Goal: Task Accomplishment & Management: Manage account settings

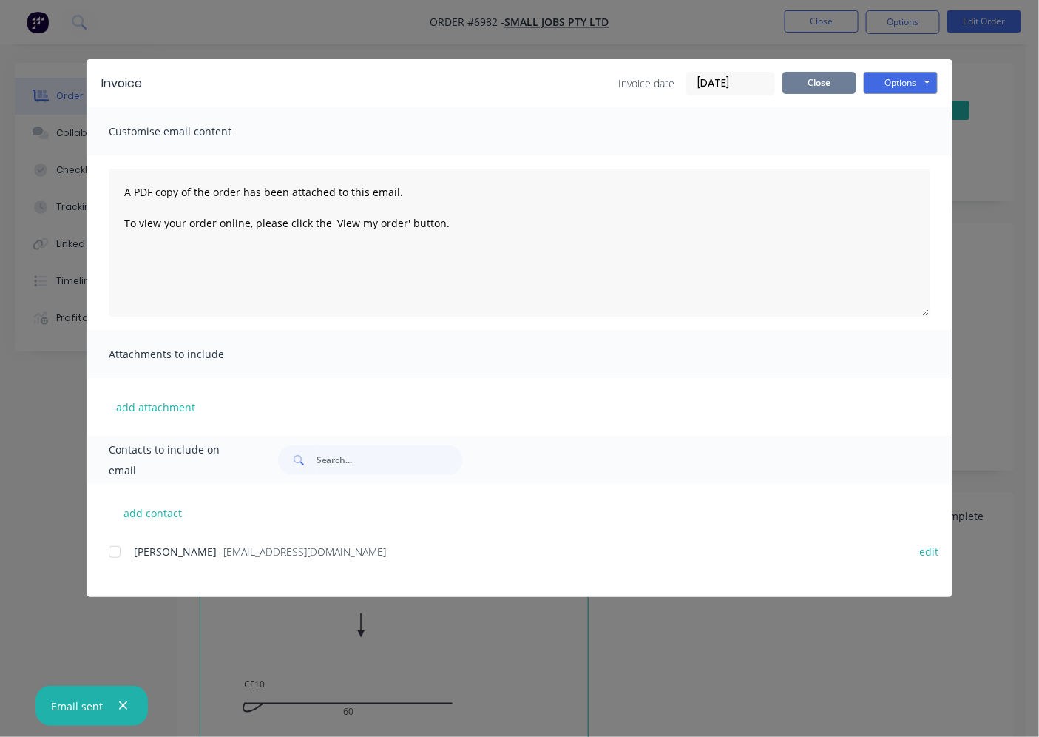
click at [816, 78] on button "Close" at bounding box center [820, 83] width 74 height 22
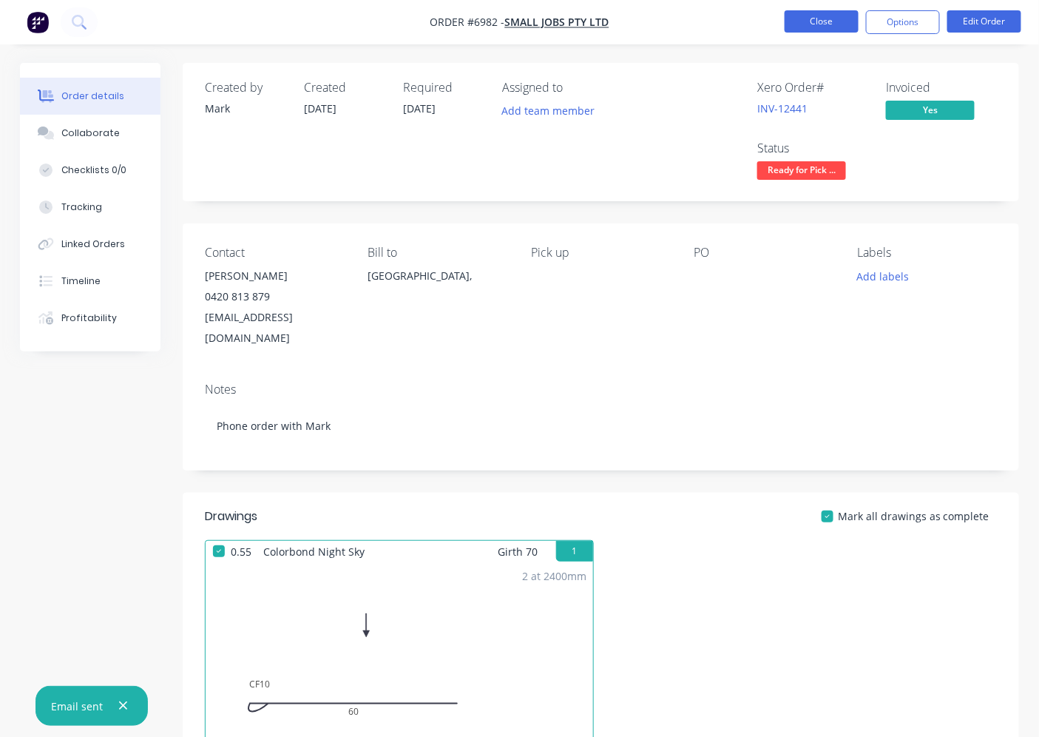
click at [830, 27] on button "Close" at bounding box center [822, 21] width 74 height 22
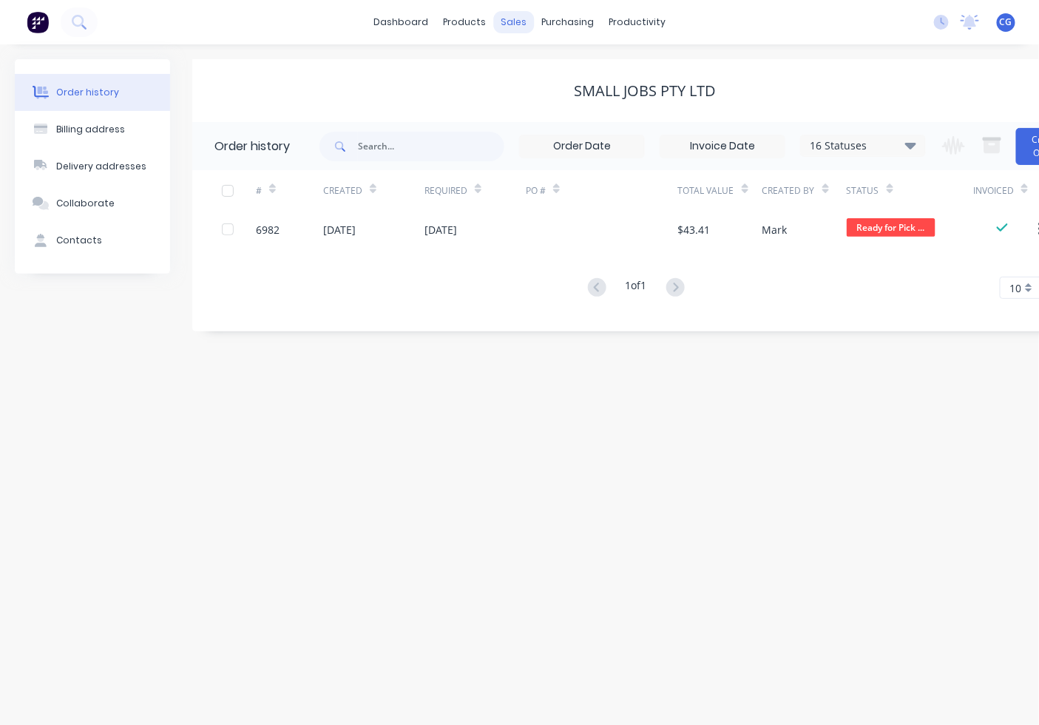
click at [516, 22] on div "sales" at bounding box center [513, 22] width 41 height 22
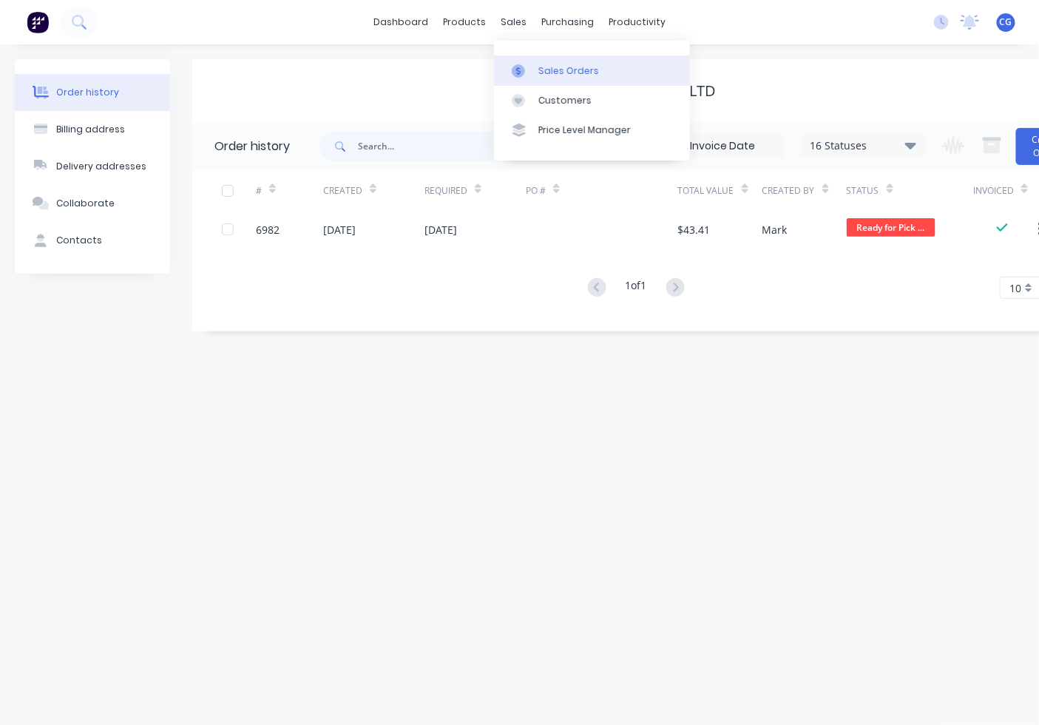
click at [545, 68] on div "Sales Orders" at bounding box center [568, 70] width 61 height 13
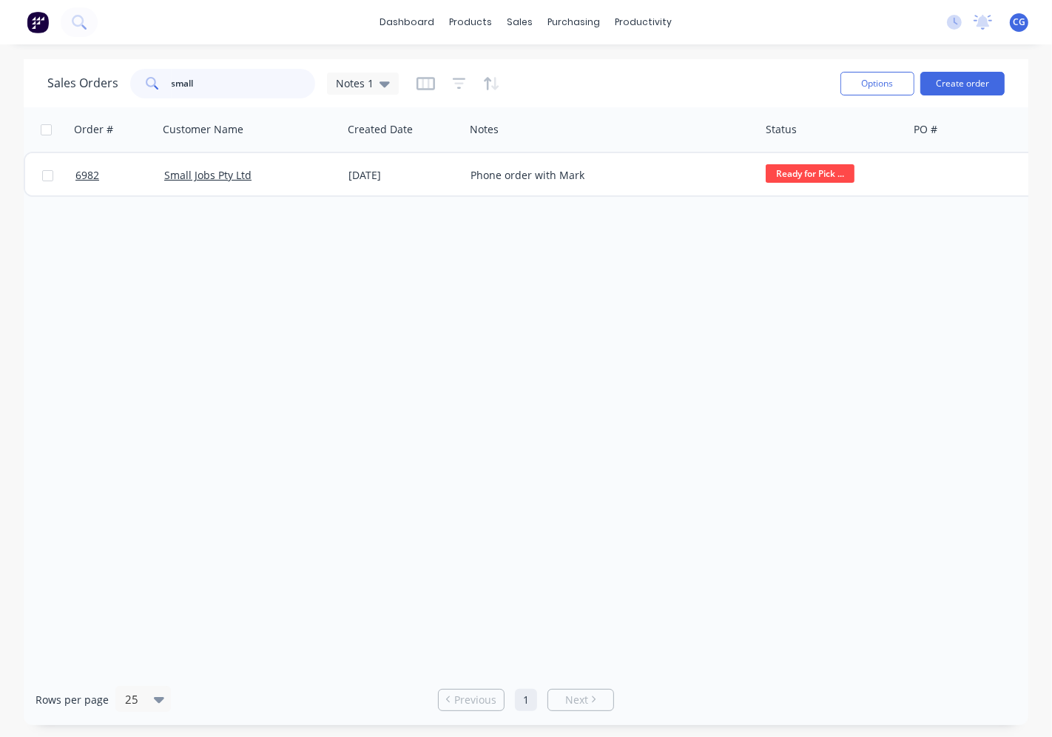
click at [138, 89] on div "small" at bounding box center [222, 84] width 185 height 30
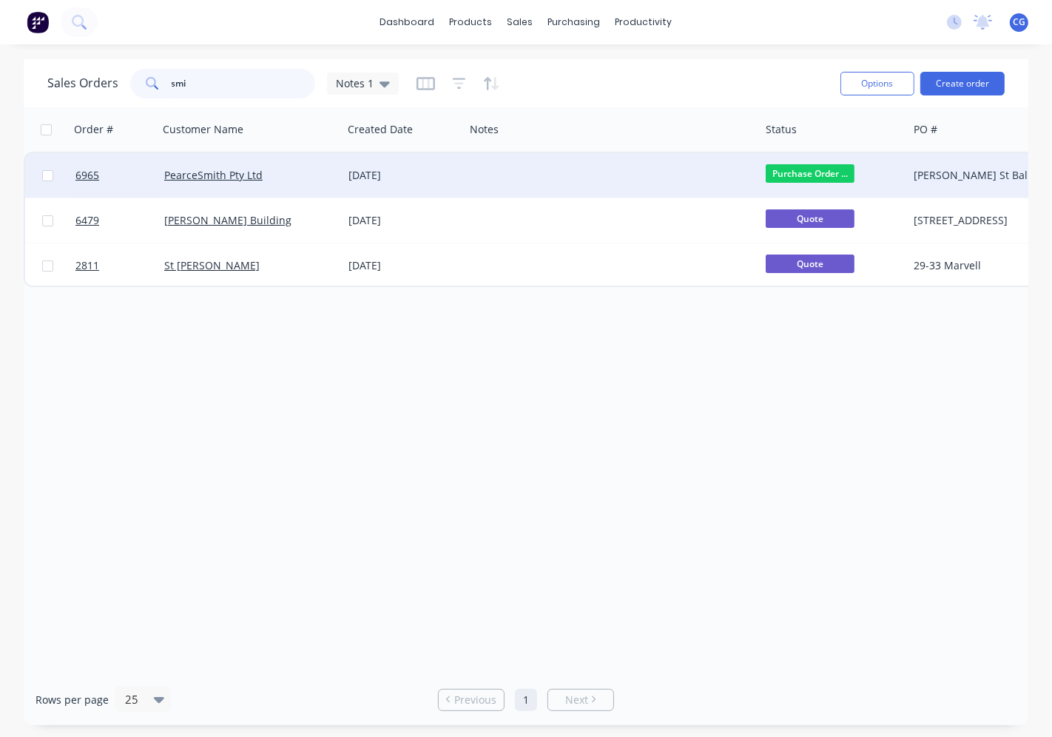
type input "smi"
click at [296, 171] on div "PearceSmith Pty Ltd" at bounding box center [246, 175] width 164 height 15
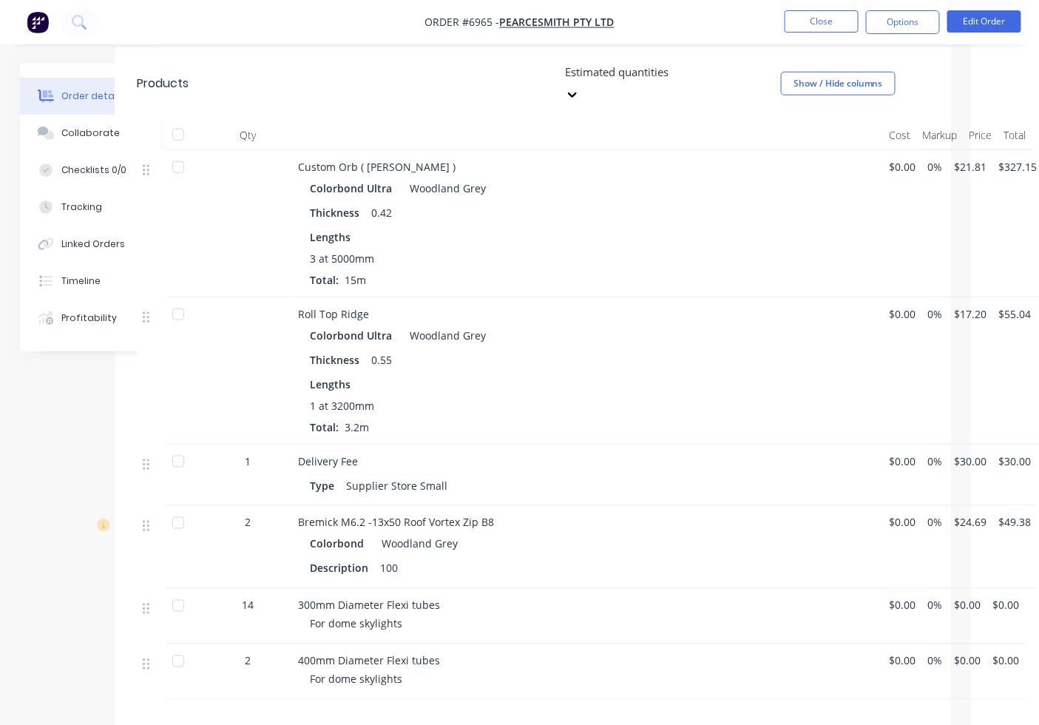
scroll to position [411, 71]
click at [840, 18] on button "Close" at bounding box center [822, 21] width 74 height 22
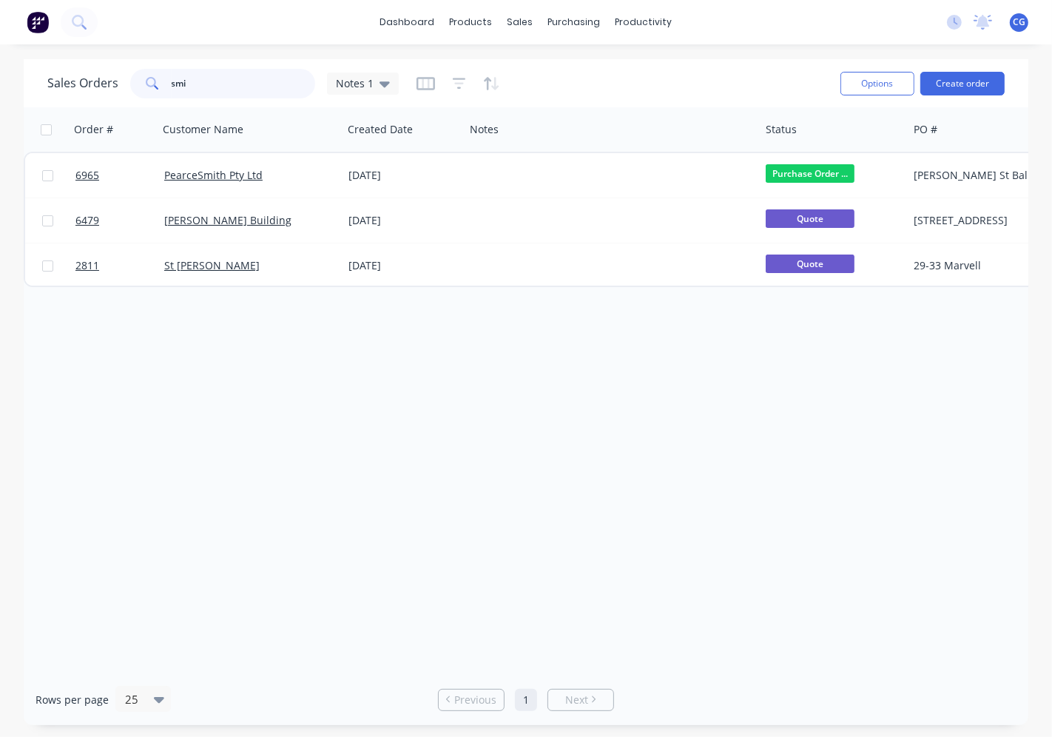
click at [44, 75] on div "Sales Orders smi Notes 1 Options Create order" at bounding box center [526, 83] width 1004 height 48
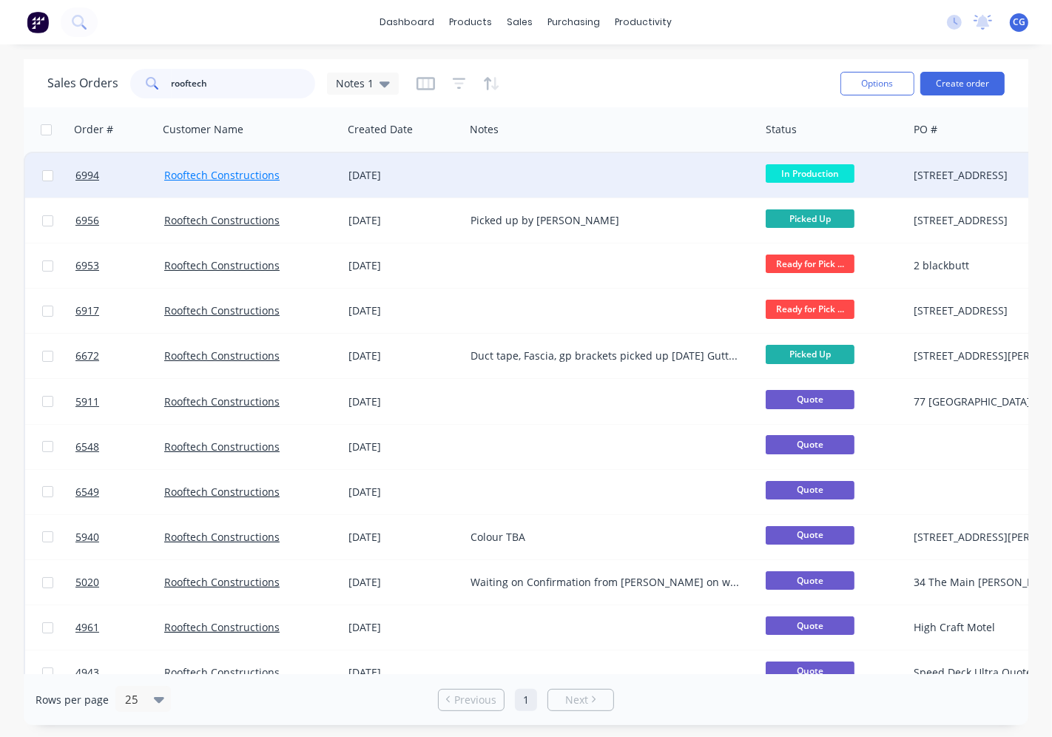
type input "rooftech"
click at [260, 178] on link "Rooftech Constructions" at bounding box center [221, 175] width 115 height 14
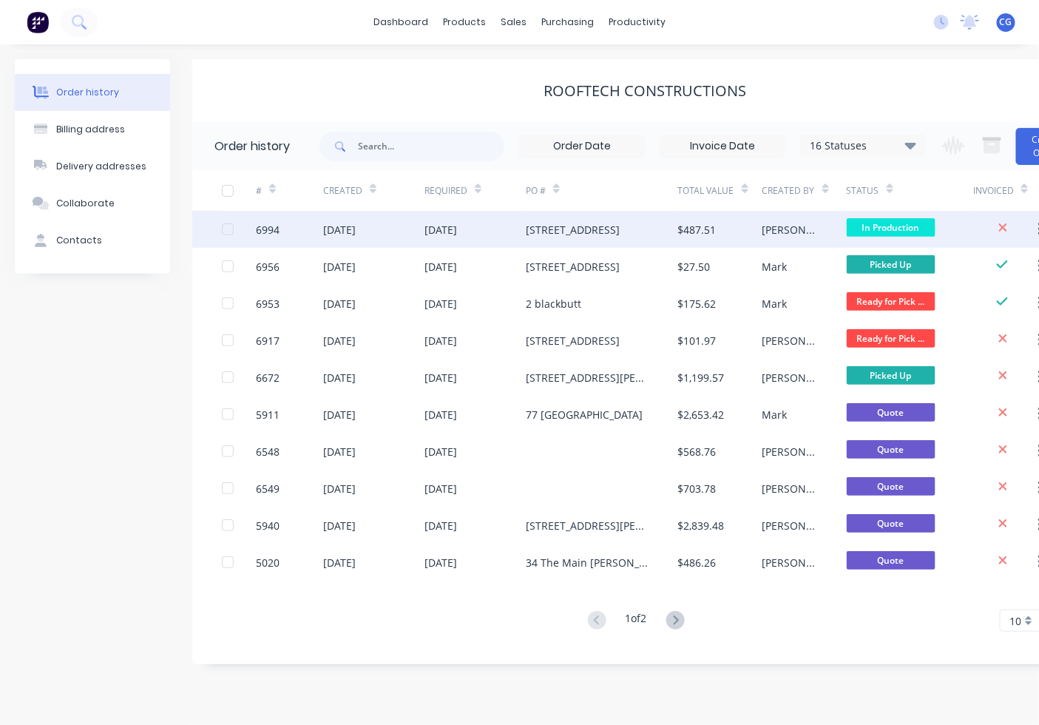
click at [721, 232] on div "$487.51" at bounding box center [720, 229] width 84 height 37
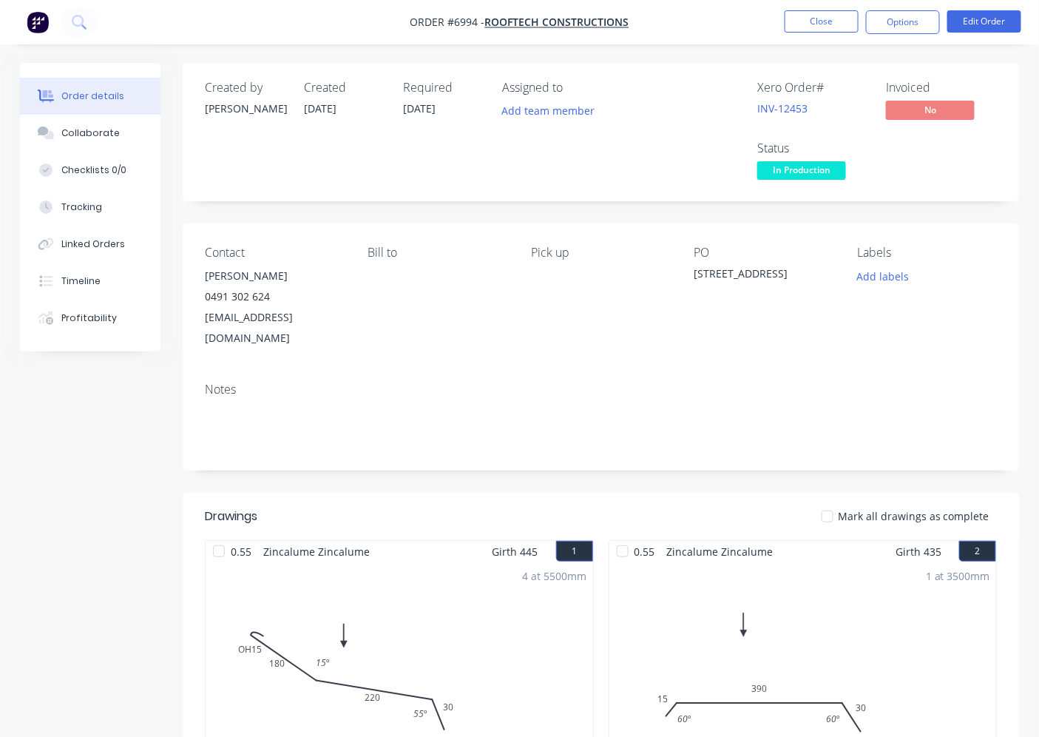
drag, startPoint x: 808, startPoint y: 180, endPoint x: 804, endPoint y: 192, distance: 13.3
click at [808, 178] on span "In Production" at bounding box center [801, 170] width 89 height 18
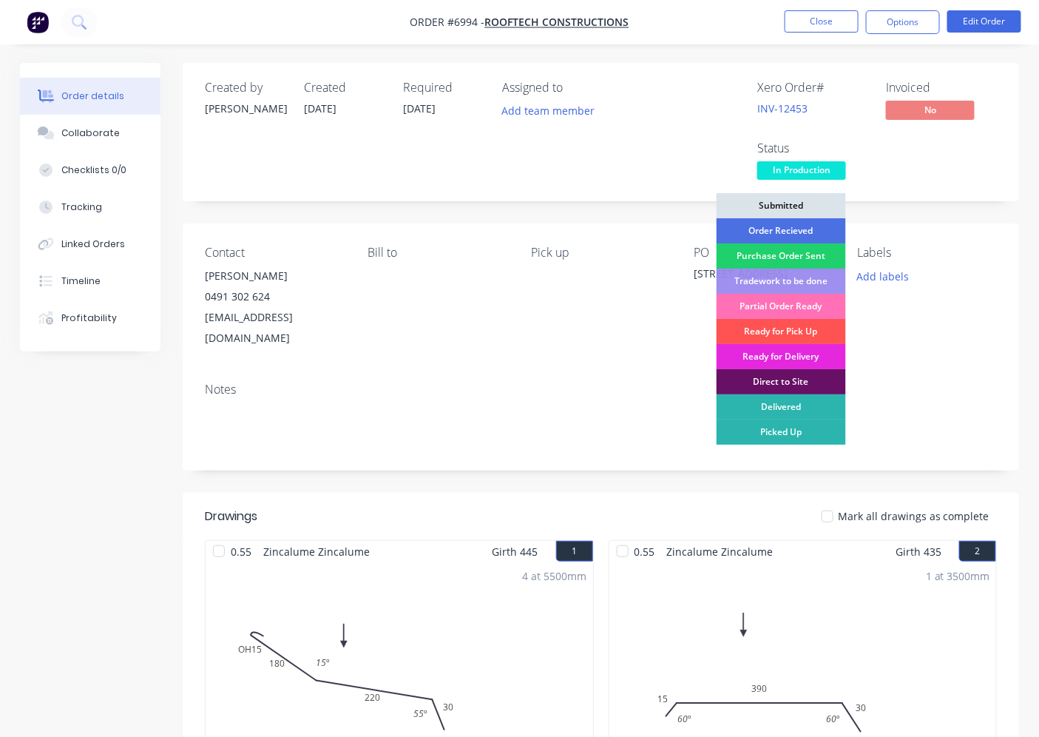
click at [817, 331] on div "Ready for Pick Up" at bounding box center [781, 331] width 129 height 25
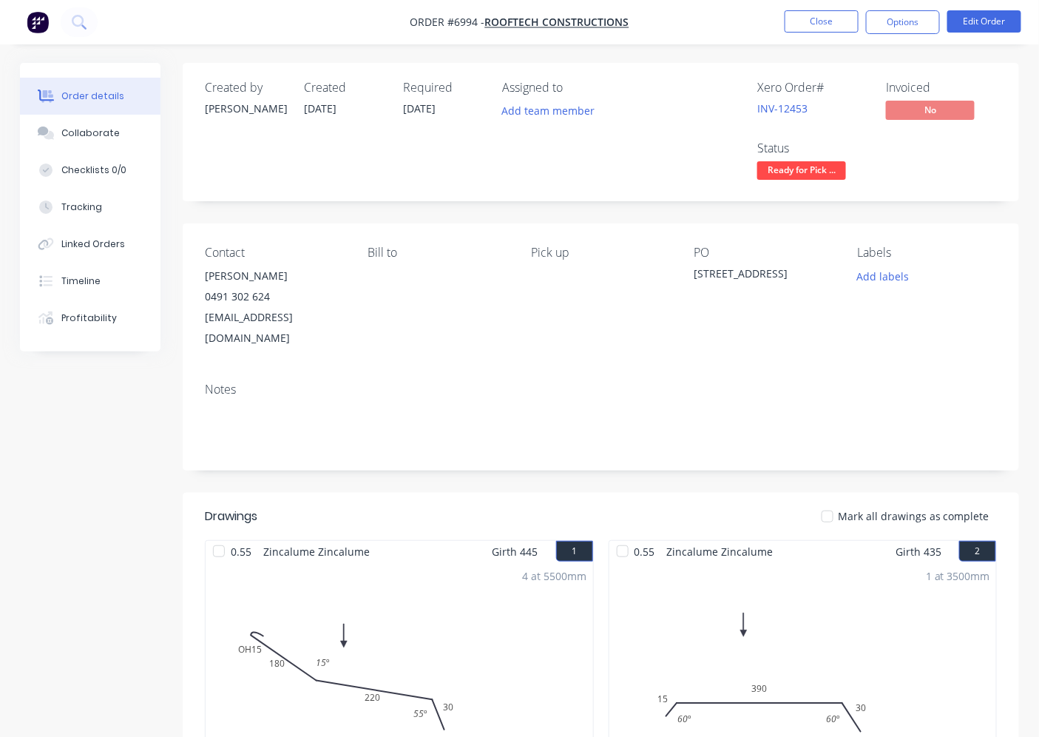
click at [834, 501] on div at bounding box center [828, 516] width 30 height 30
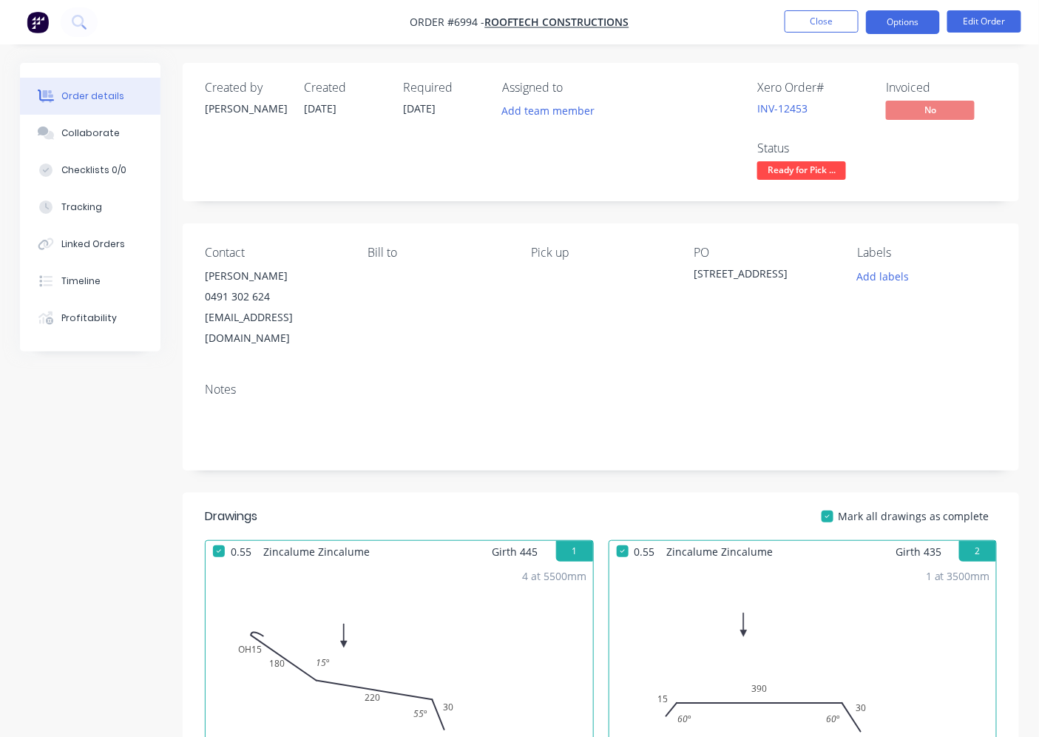
click at [908, 16] on button "Options" at bounding box center [903, 22] width 74 height 24
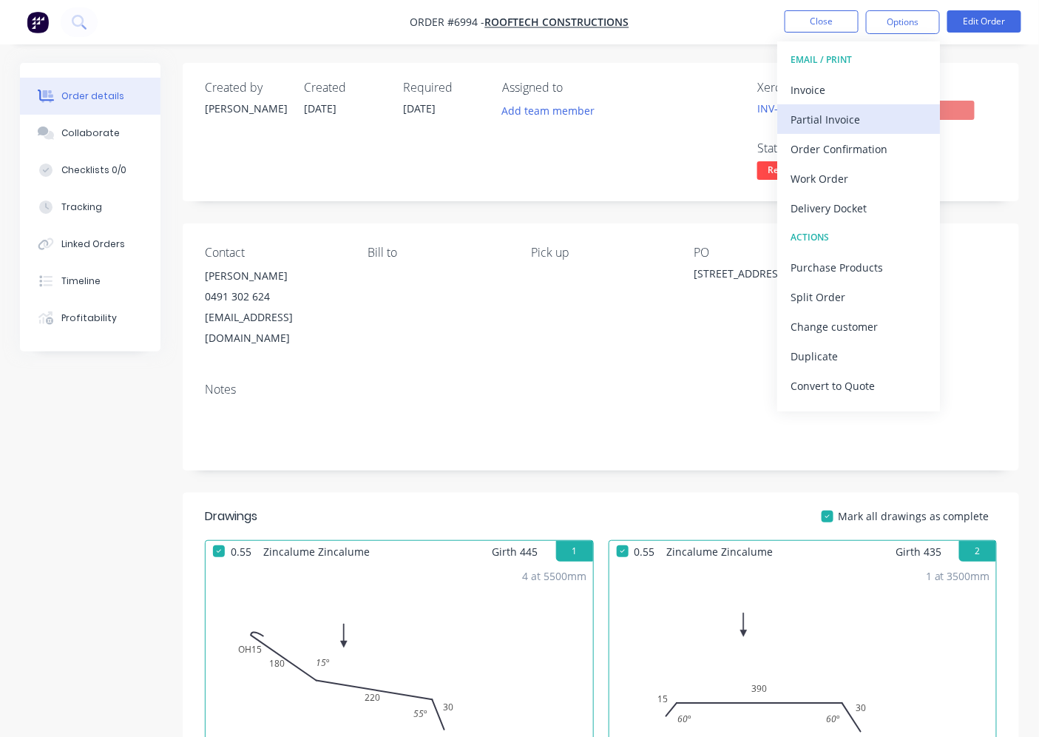
click at [886, 113] on div "Partial Invoice" at bounding box center [859, 119] width 136 height 21
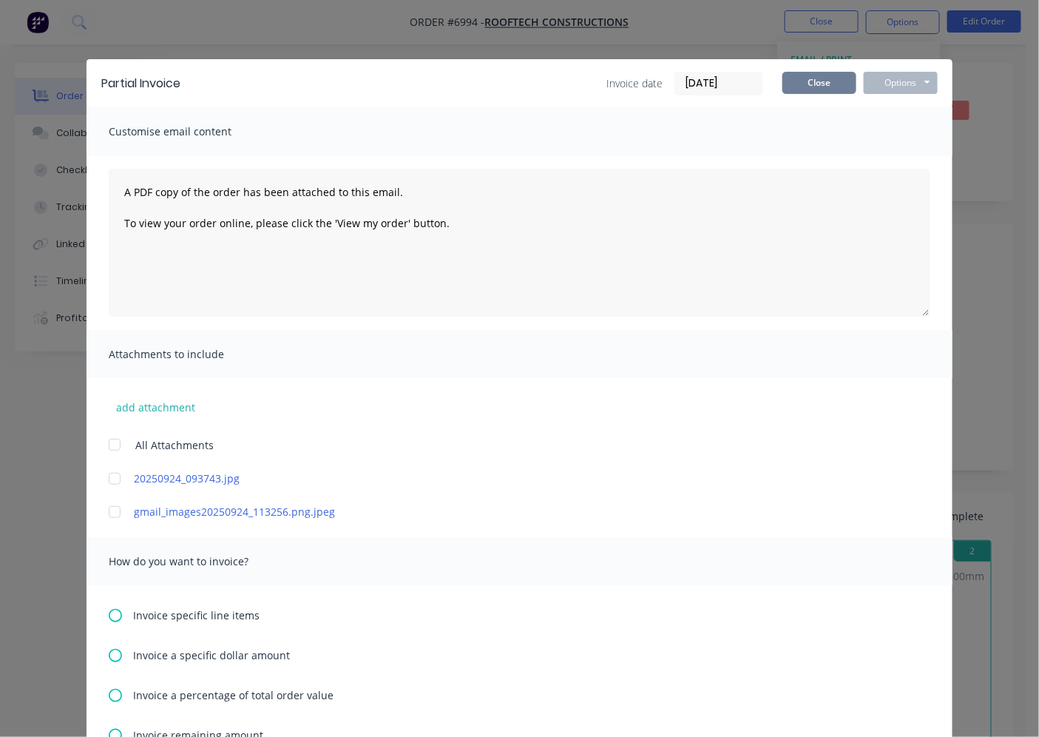
click at [828, 75] on button "Close" at bounding box center [820, 83] width 74 height 22
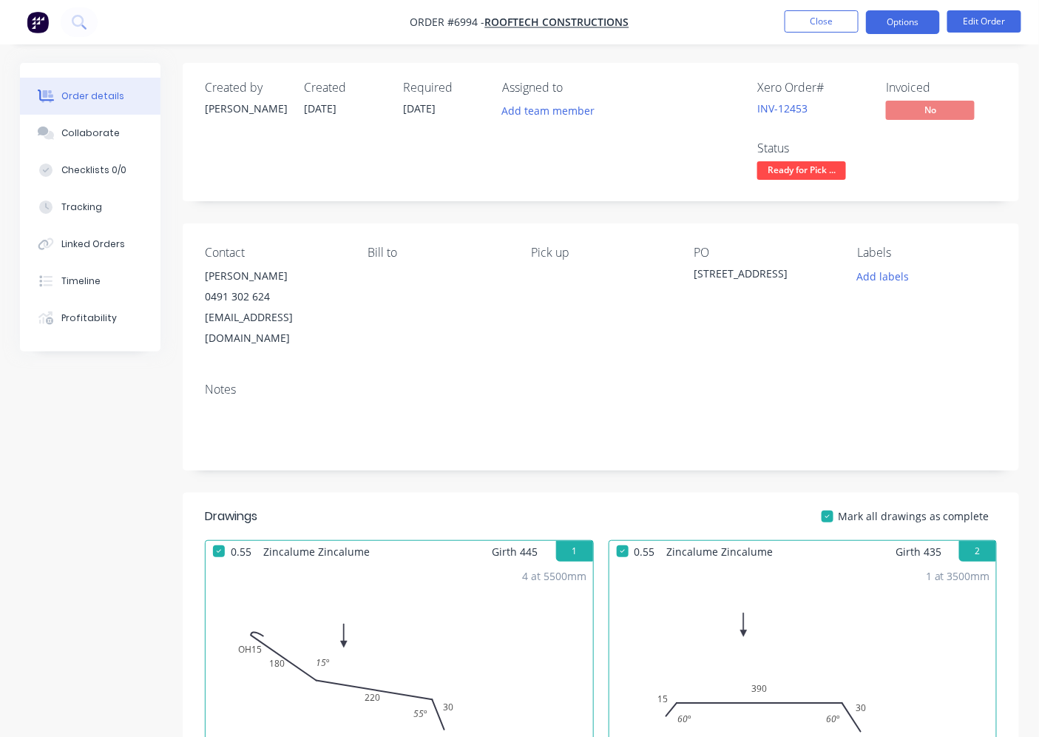
click at [908, 15] on button "Options" at bounding box center [903, 22] width 74 height 24
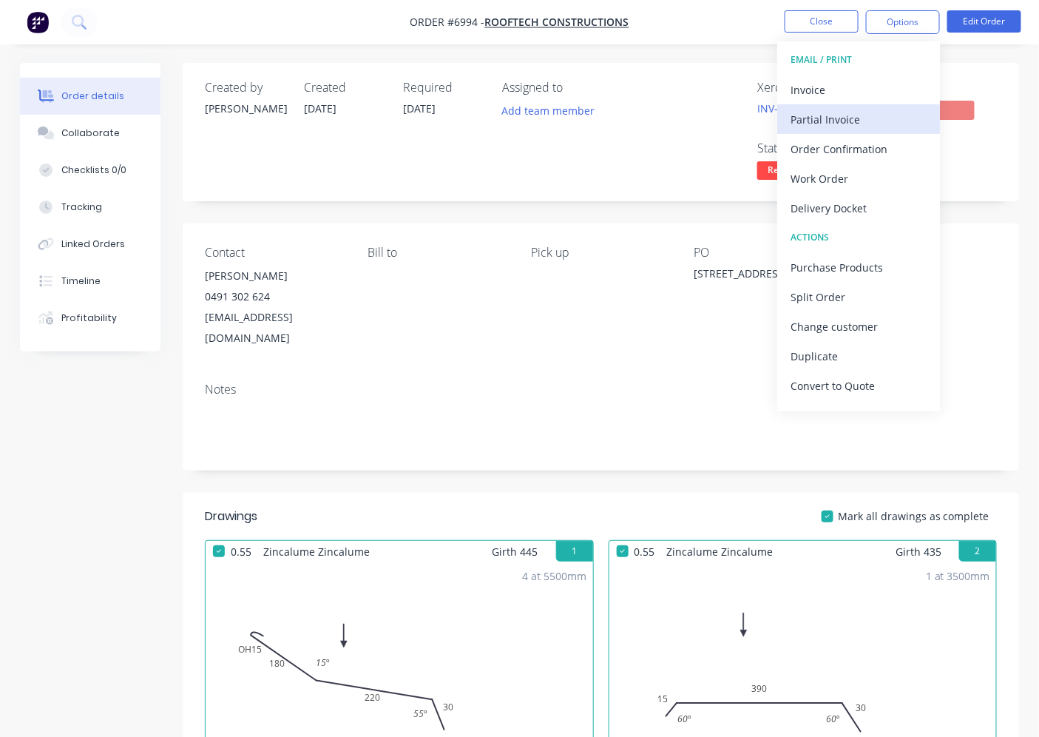
click at [840, 105] on button "Partial Invoice" at bounding box center [858, 119] width 163 height 30
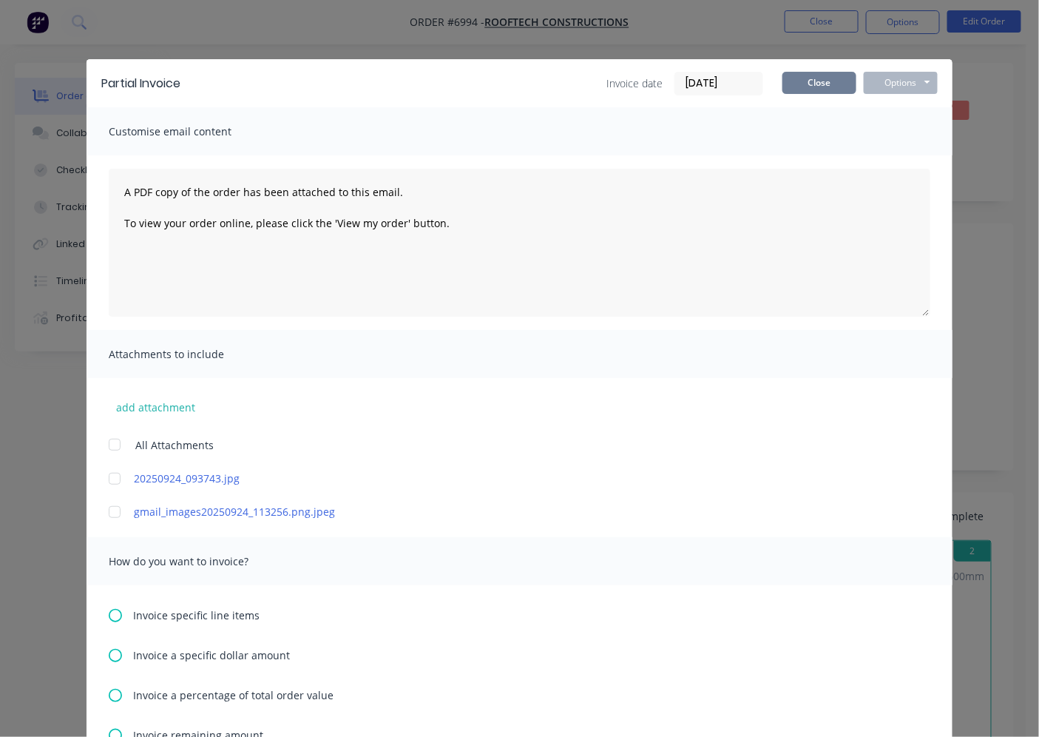
click at [837, 78] on button "Close" at bounding box center [820, 83] width 74 height 22
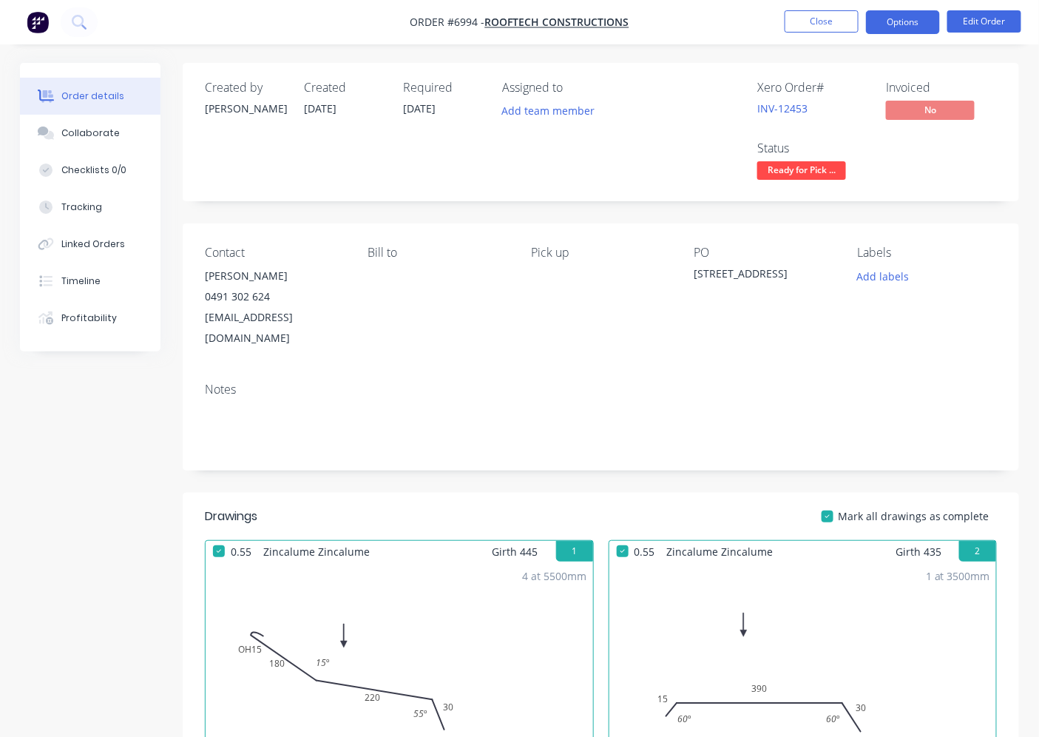
click at [884, 26] on button "Options" at bounding box center [903, 22] width 74 height 24
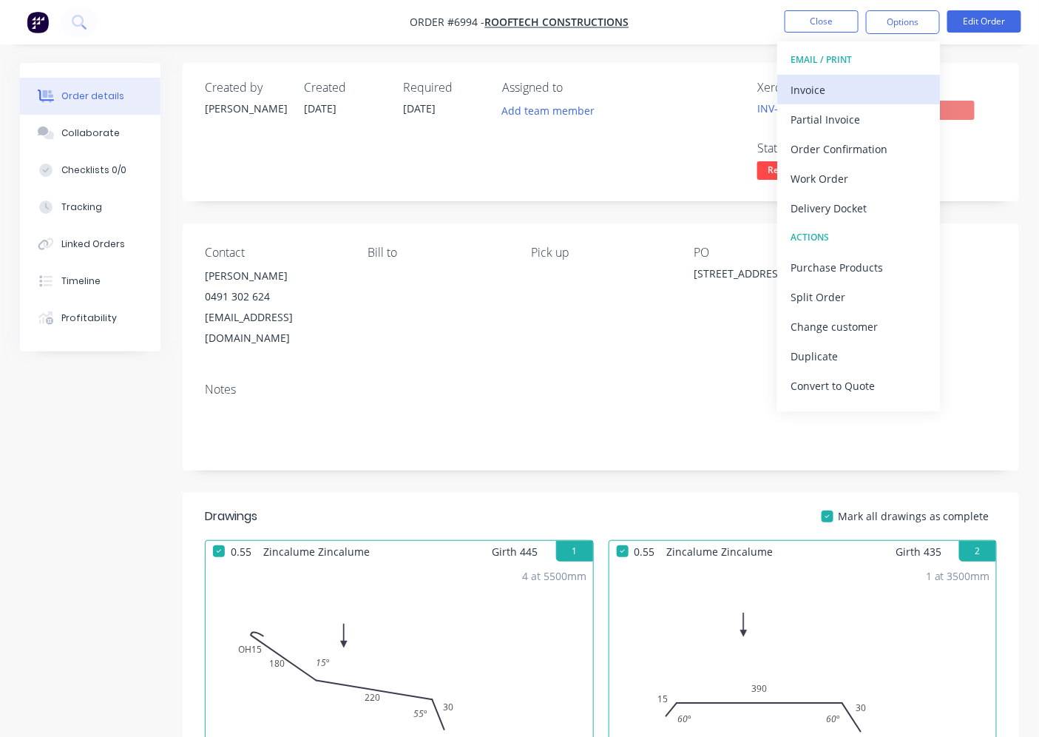
click at [846, 100] on div "Invoice" at bounding box center [859, 89] width 136 height 21
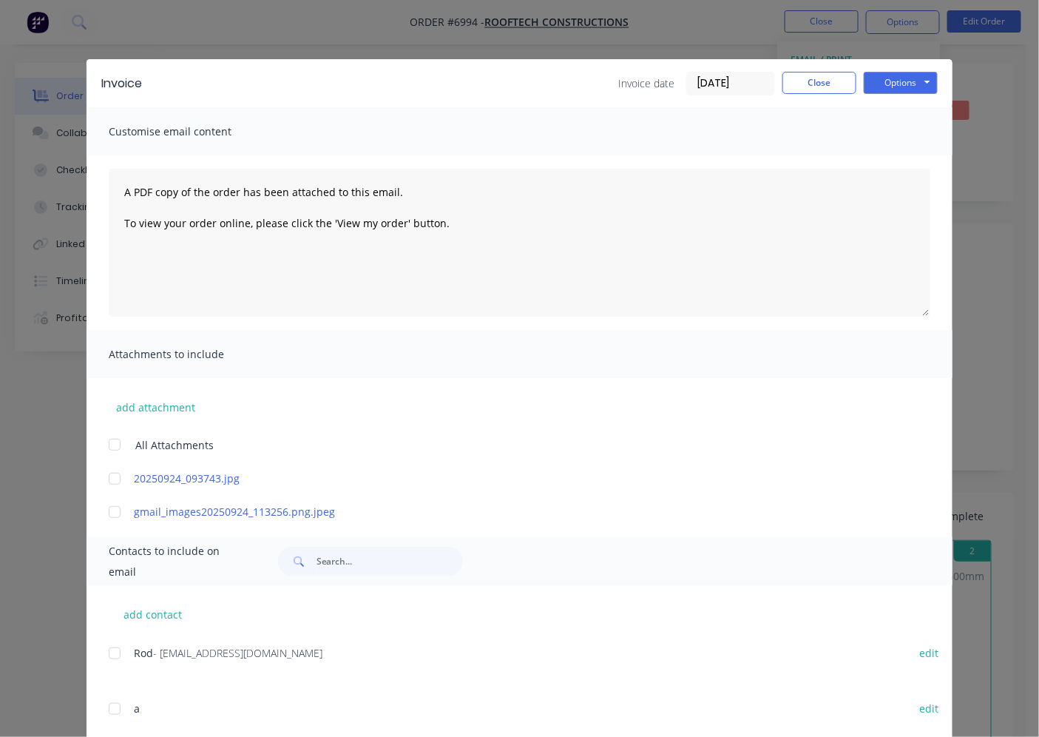
scroll to position [314, 0]
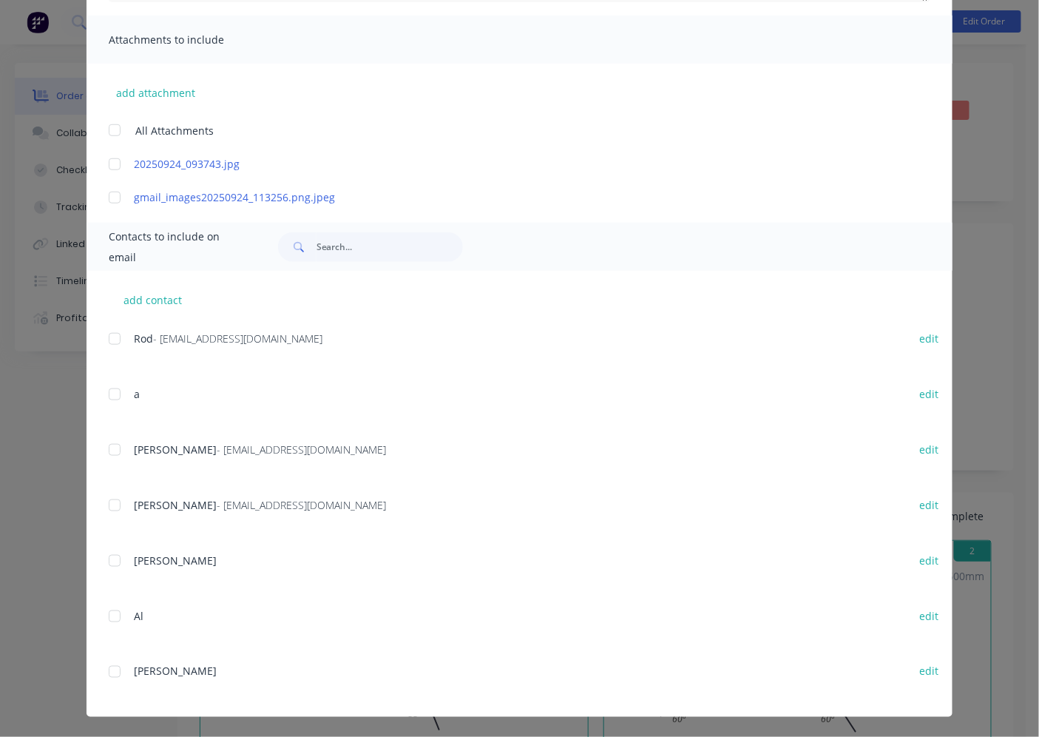
click at [101, 445] on div "add contact Rod - [EMAIL_ADDRESS][DOMAIN_NAME] edit a edit [PERSON_NAME] - [EMA…" at bounding box center [520, 494] width 866 height 446
drag, startPoint x: 108, startPoint y: 446, endPoint x: 141, endPoint y: 446, distance: 33.3
click at [109, 446] on div at bounding box center [115, 450] width 30 height 30
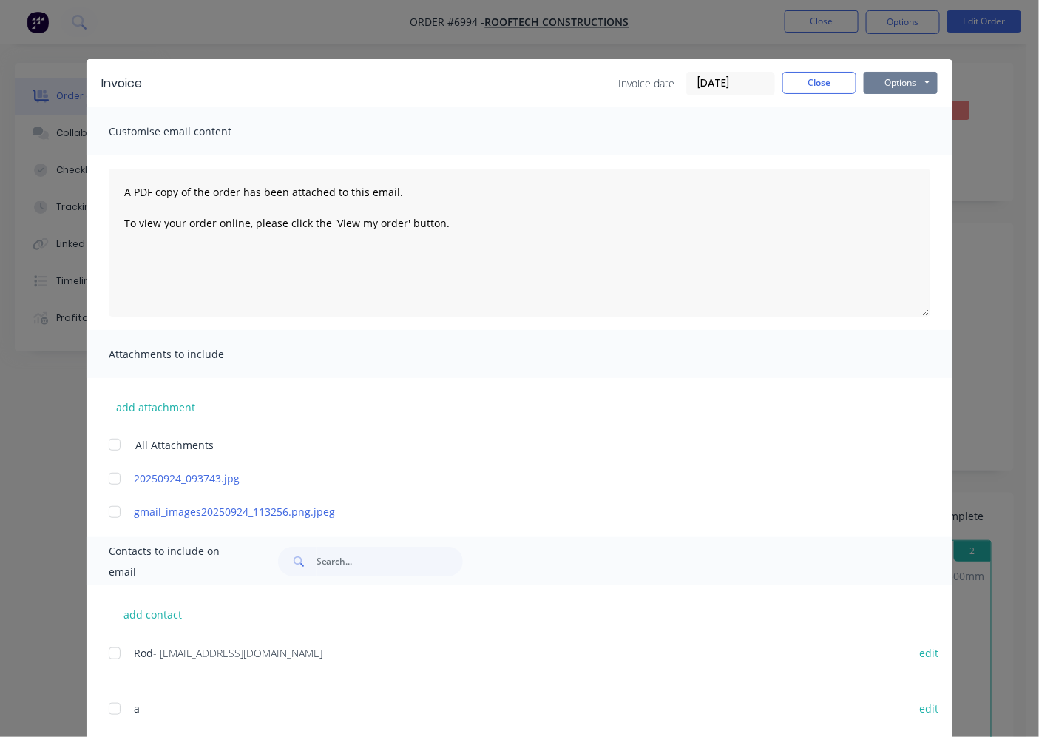
click at [889, 74] on button "Options" at bounding box center [901, 83] width 74 height 22
click at [871, 161] on button "Email" at bounding box center [911, 158] width 95 height 24
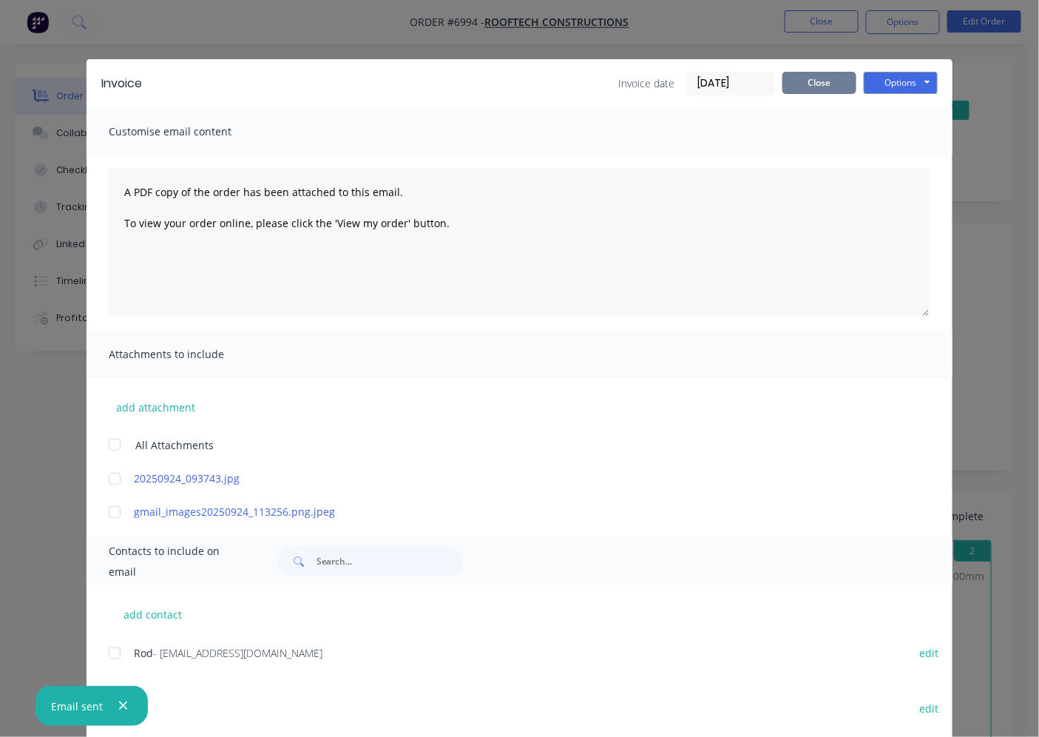
click at [789, 83] on button "Close" at bounding box center [820, 83] width 74 height 22
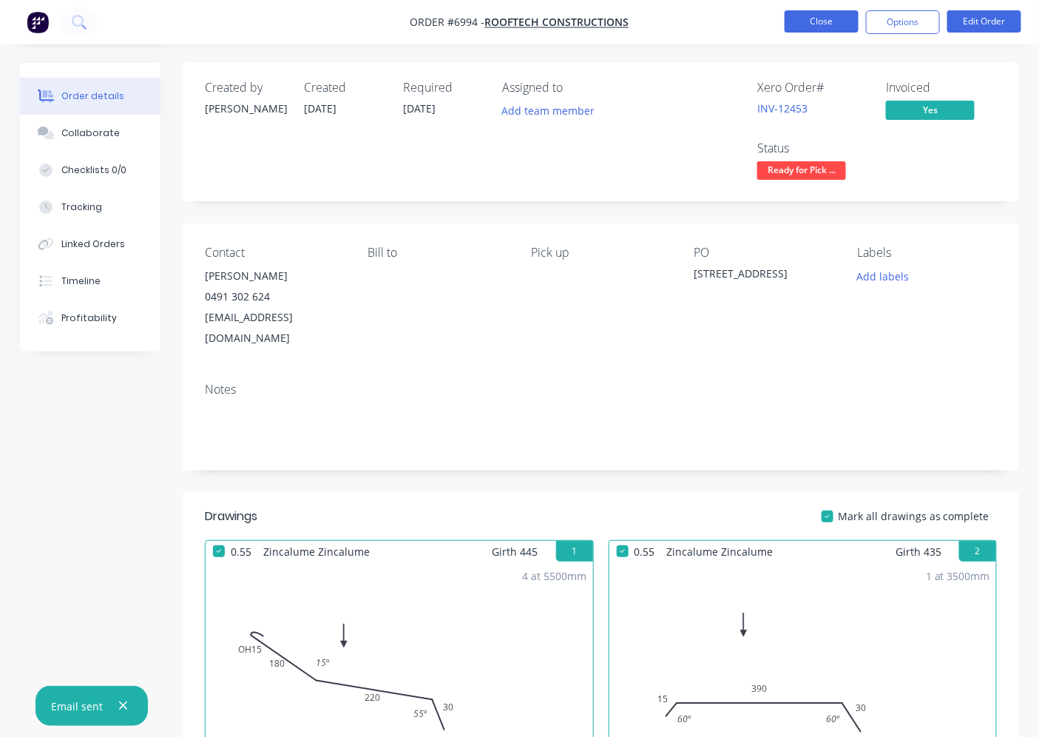
click at [822, 20] on button "Close" at bounding box center [822, 21] width 74 height 22
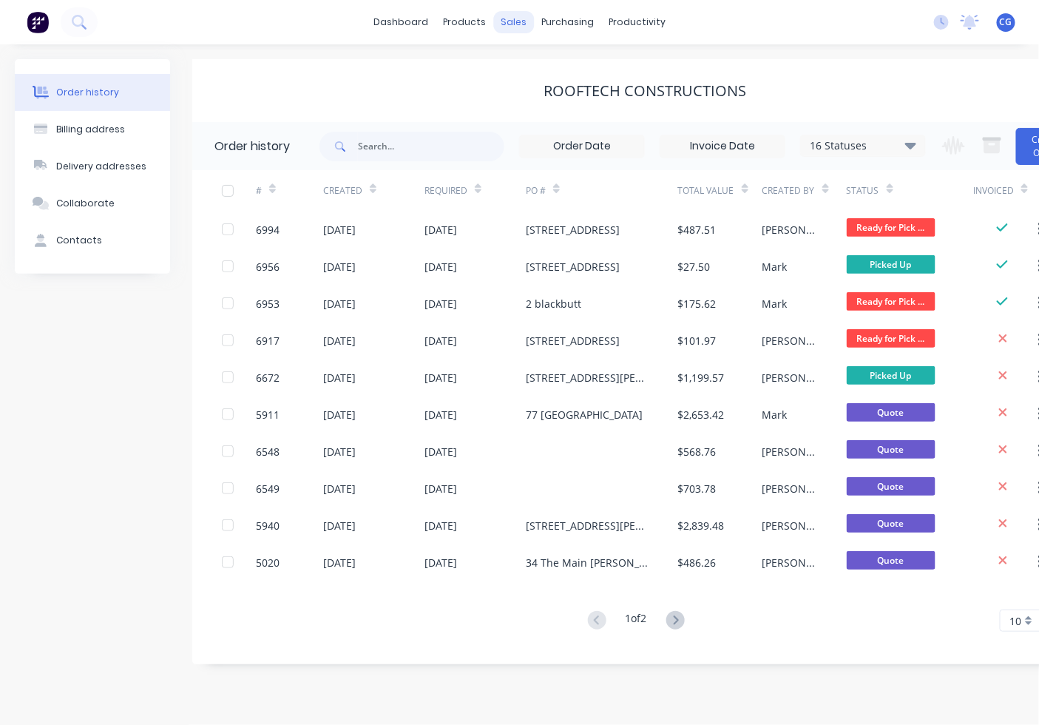
click at [510, 30] on div "sales" at bounding box center [513, 22] width 41 height 22
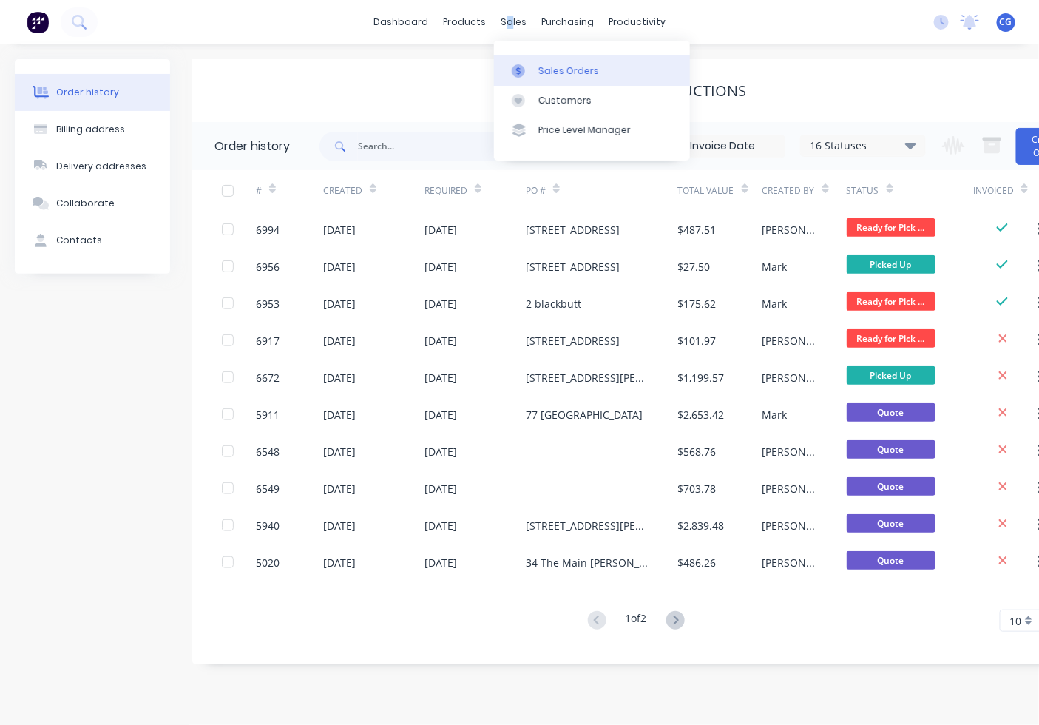
click at [526, 75] on div at bounding box center [523, 70] width 22 height 13
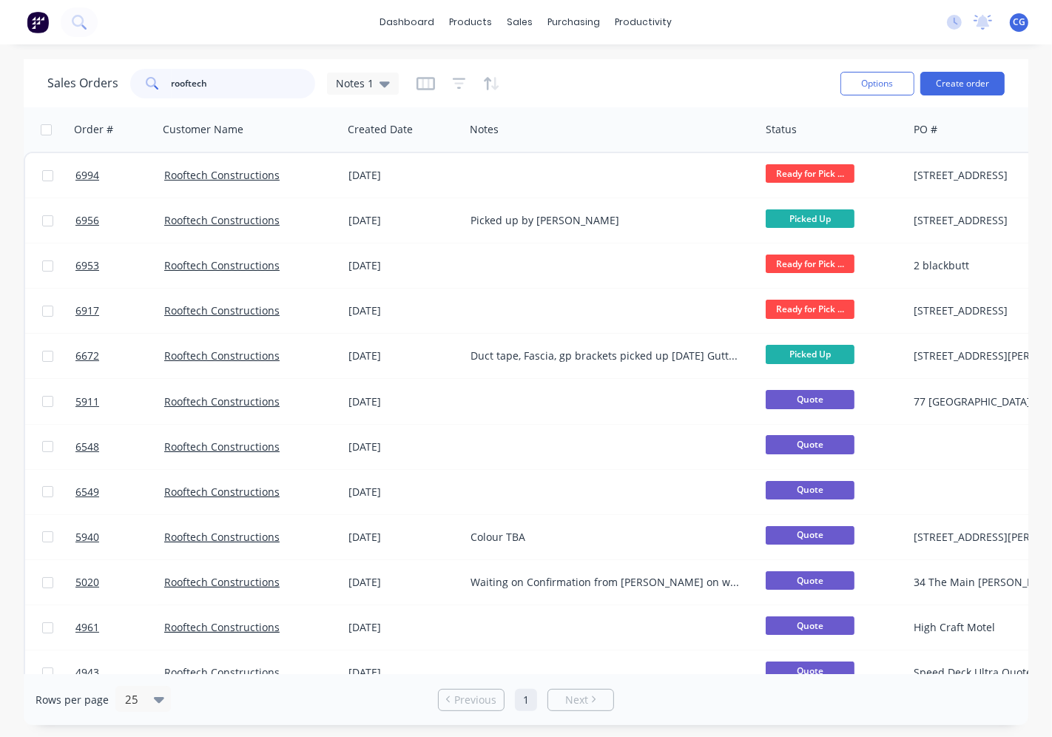
click at [31, 70] on div "Sales Orders rooftech Notes 1 Options Create order" at bounding box center [526, 83] width 1004 height 48
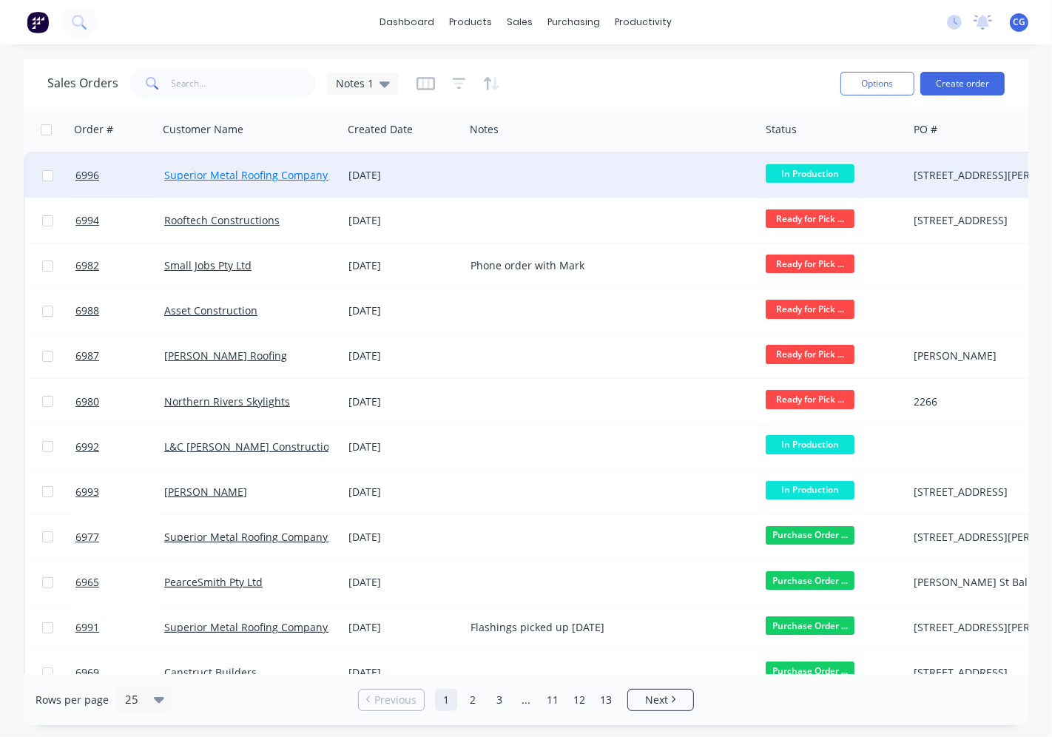
click at [285, 171] on link "Superior Metal Roofing Company Pty Ltd" at bounding box center [264, 175] width 200 height 14
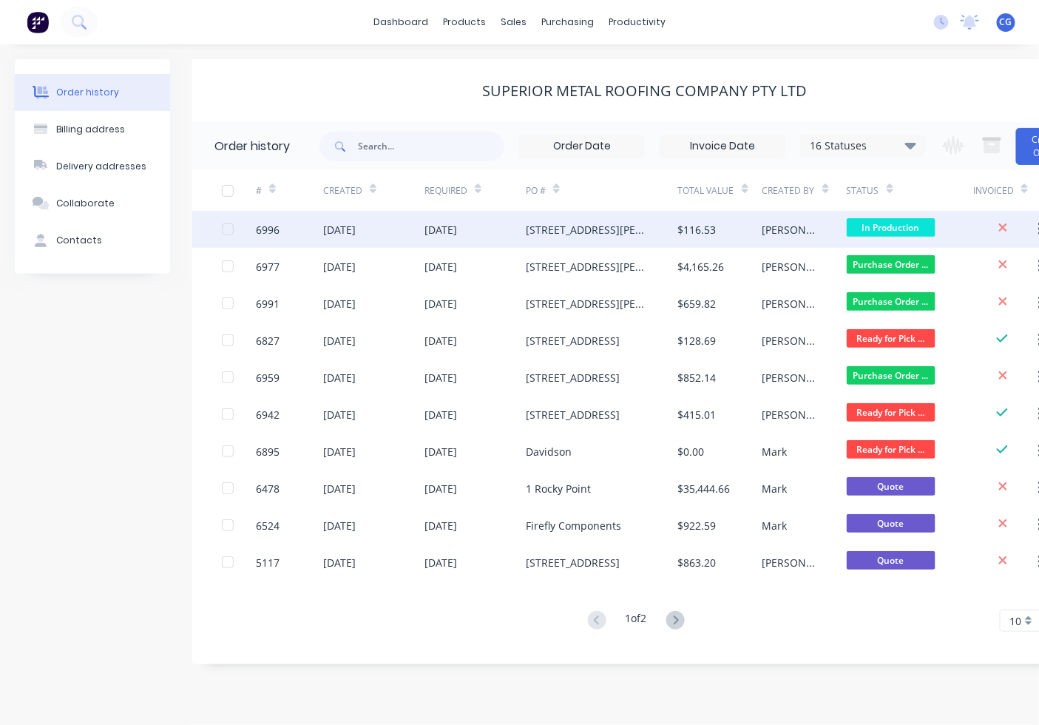
click at [804, 228] on div "[PERSON_NAME]" at bounding box center [805, 229] width 84 height 37
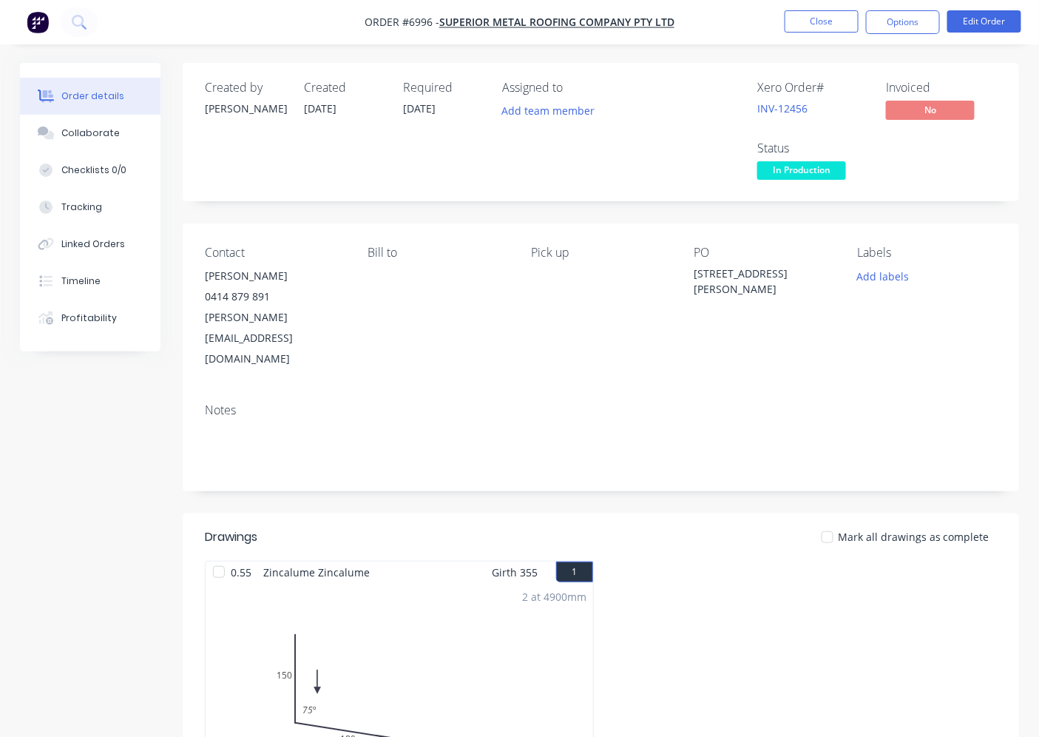
drag, startPoint x: 814, startPoint y: 172, endPoint x: 803, endPoint y: 188, distance: 19.3
click at [812, 171] on span "In Production" at bounding box center [801, 170] width 89 height 18
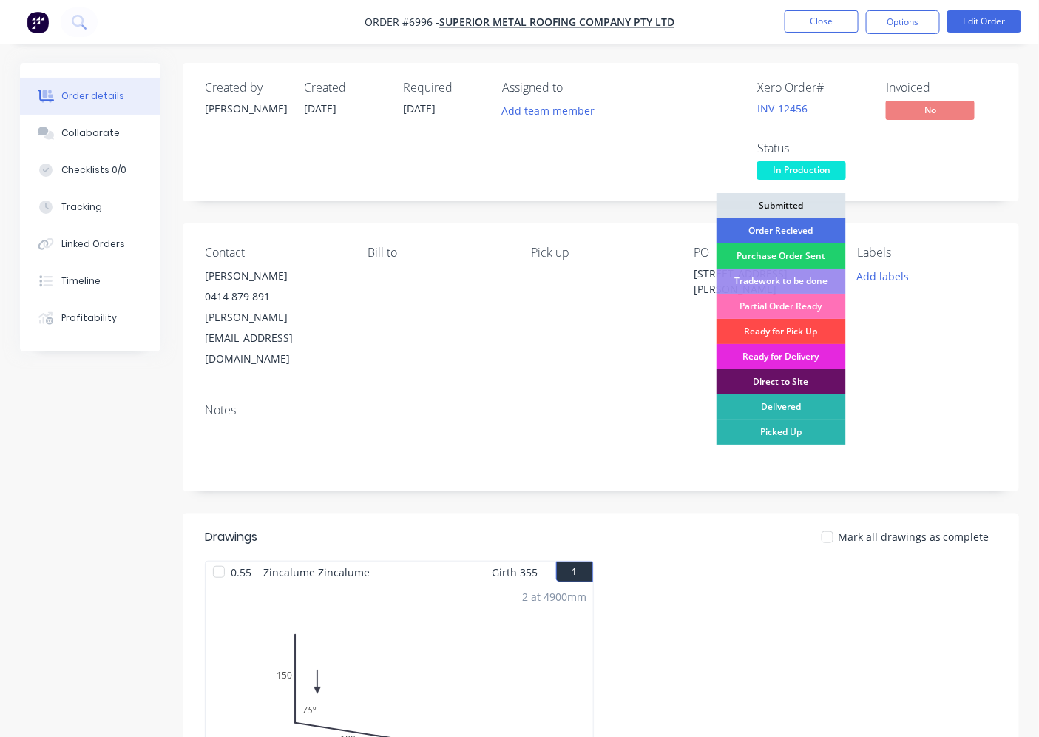
click at [790, 333] on div "Ready for Pick Up" at bounding box center [781, 331] width 129 height 25
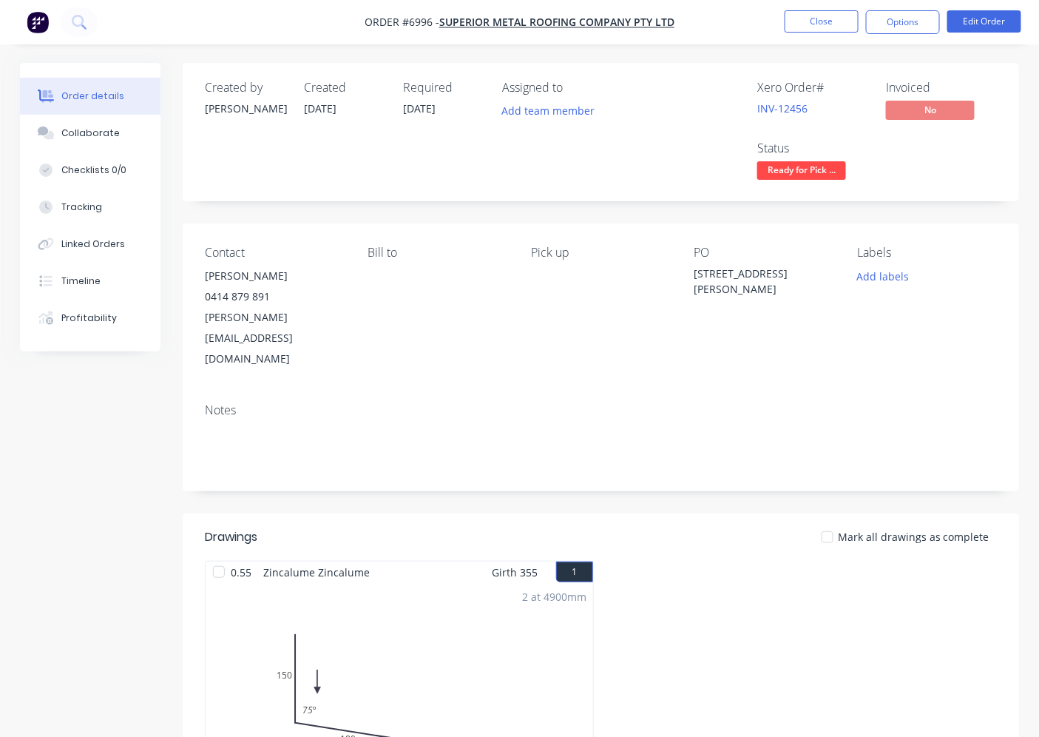
click at [841, 522] on div at bounding box center [828, 537] width 30 height 30
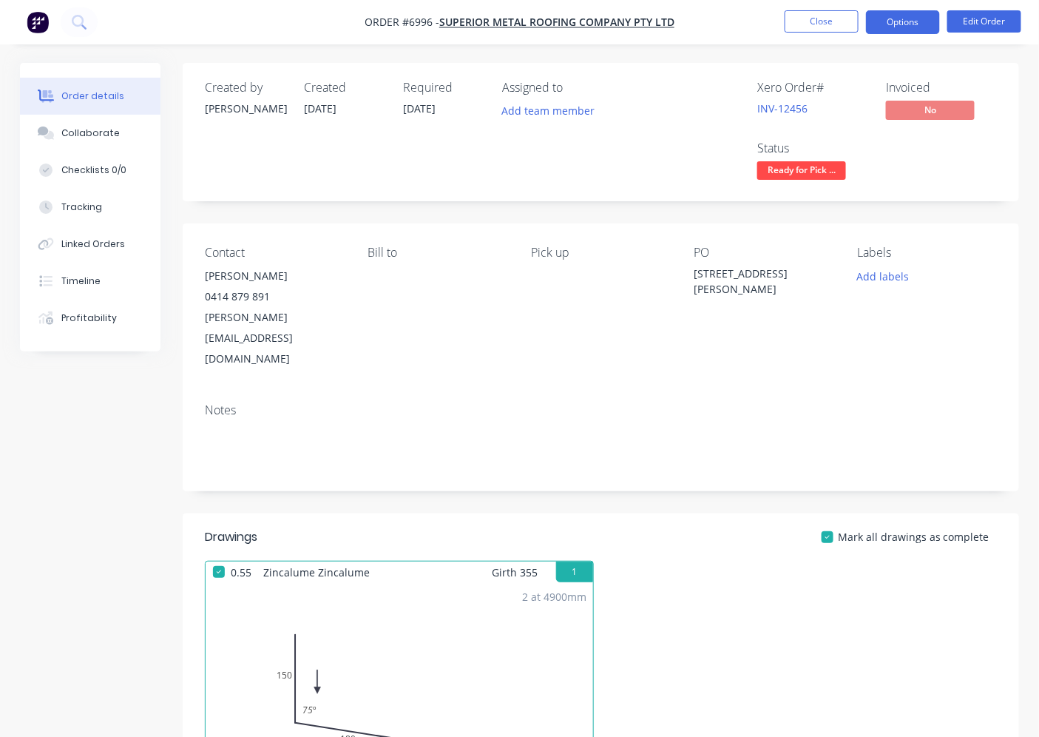
click at [908, 22] on button "Options" at bounding box center [903, 22] width 74 height 24
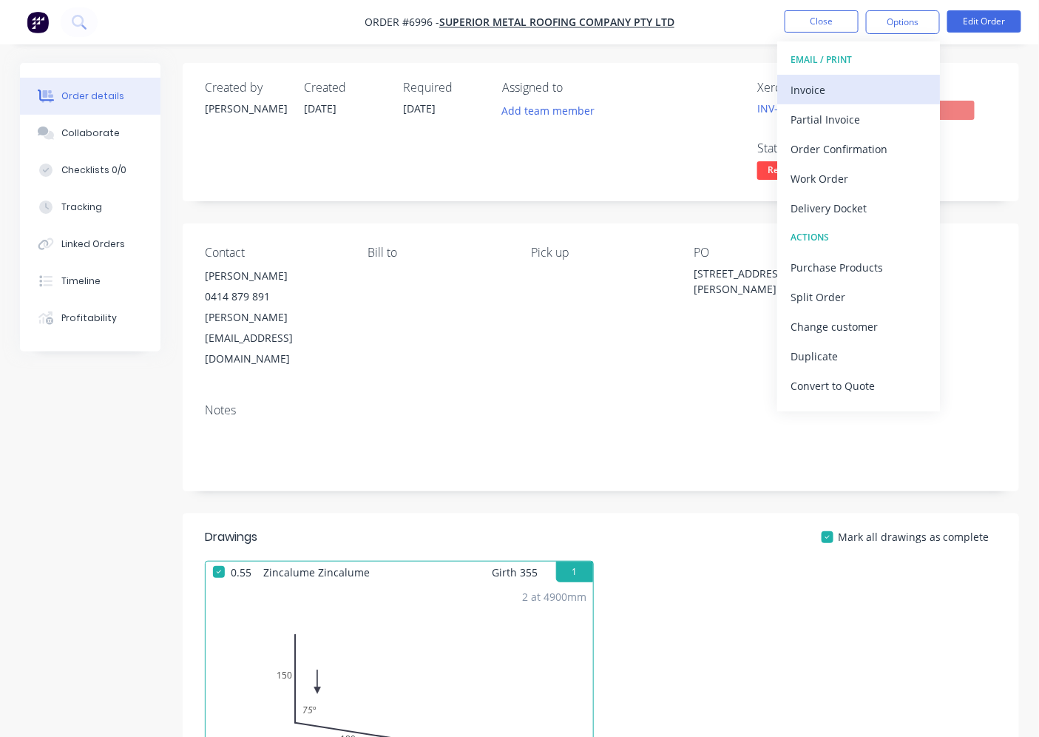
click at [866, 89] on div "Invoice" at bounding box center [859, 89] width 136 height 21
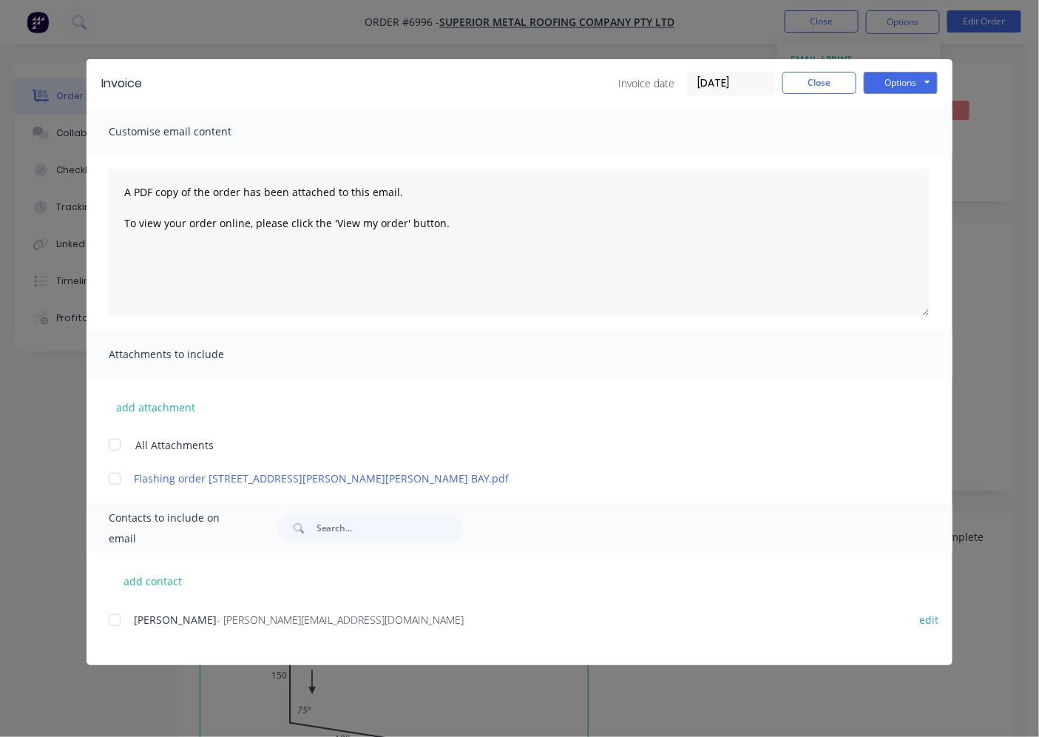
drag, startPoint x: 111, startPoint y: 615, endPoint x: 167, endPoint y: 618, distance: 56.3
click at [126, 615] on div at bounding box center [115, 620] width 30 height 30
click at [911, 83] on button "Options" at bounding box center [901, 83] width 74 height 22
click at [888, 157] on button "Email" at bounding box center [911, 158] width 95 height 24
click at [811, 79] on button "Close" at bounding box center [820, 83] width 74 height 22
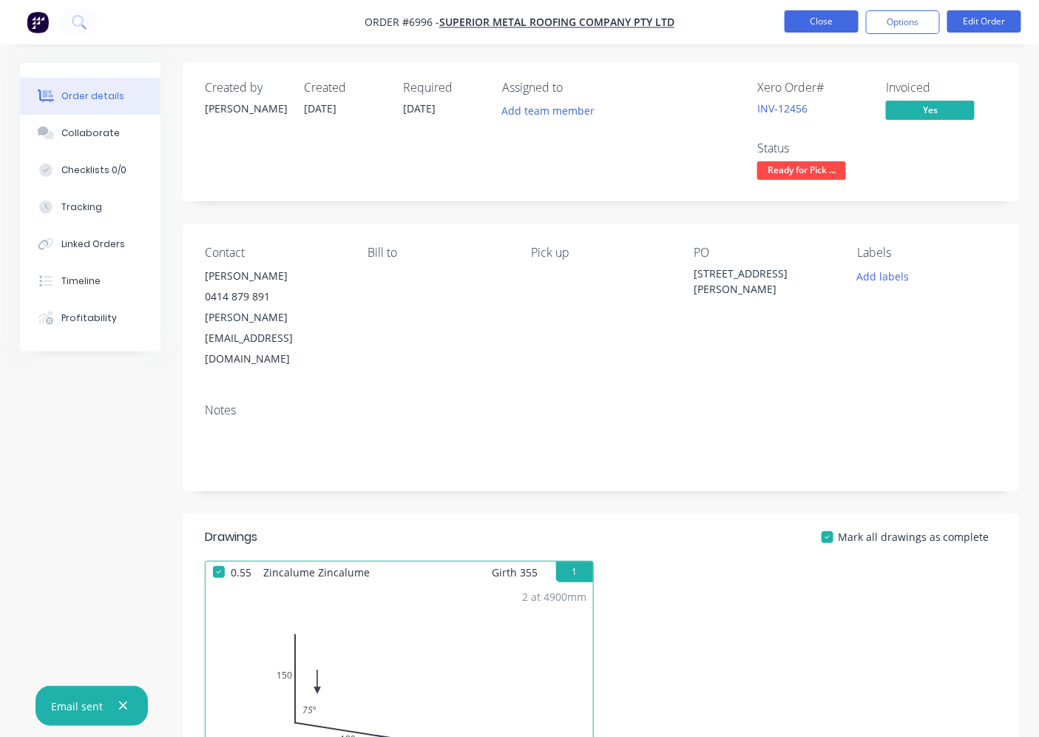
click at [810, 12] on button "Close" at bounding box center [822, 21] width 74 height 22
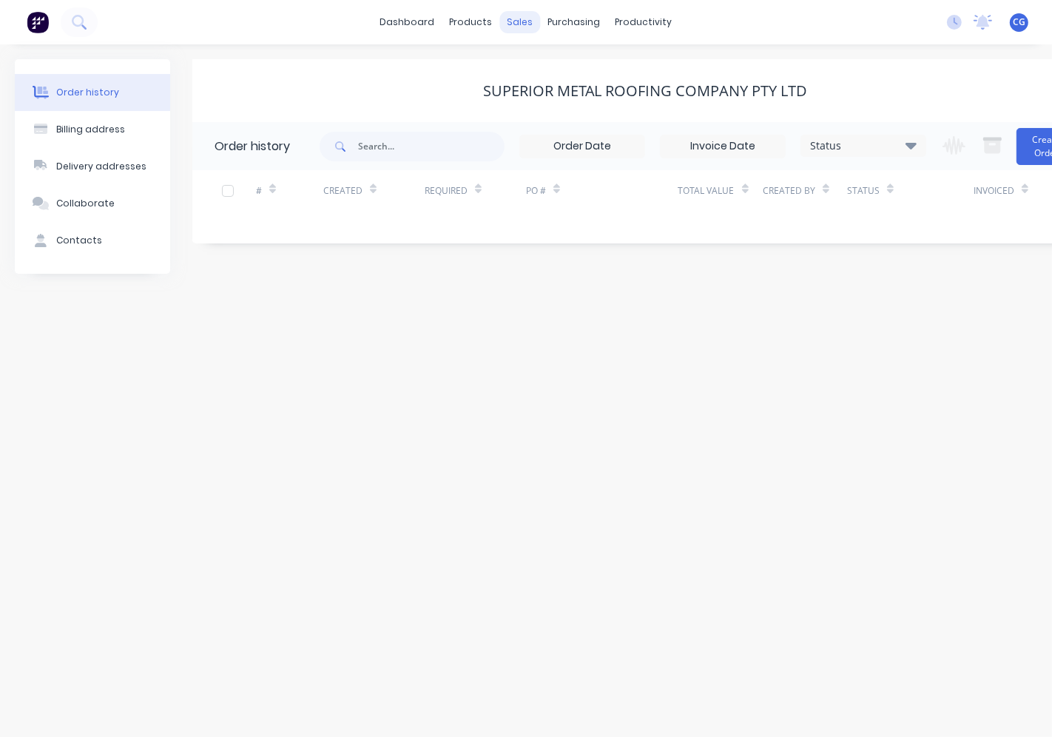
click at [511, 27] on div "sales" at bounding box center [520, 22] width 41 height 22
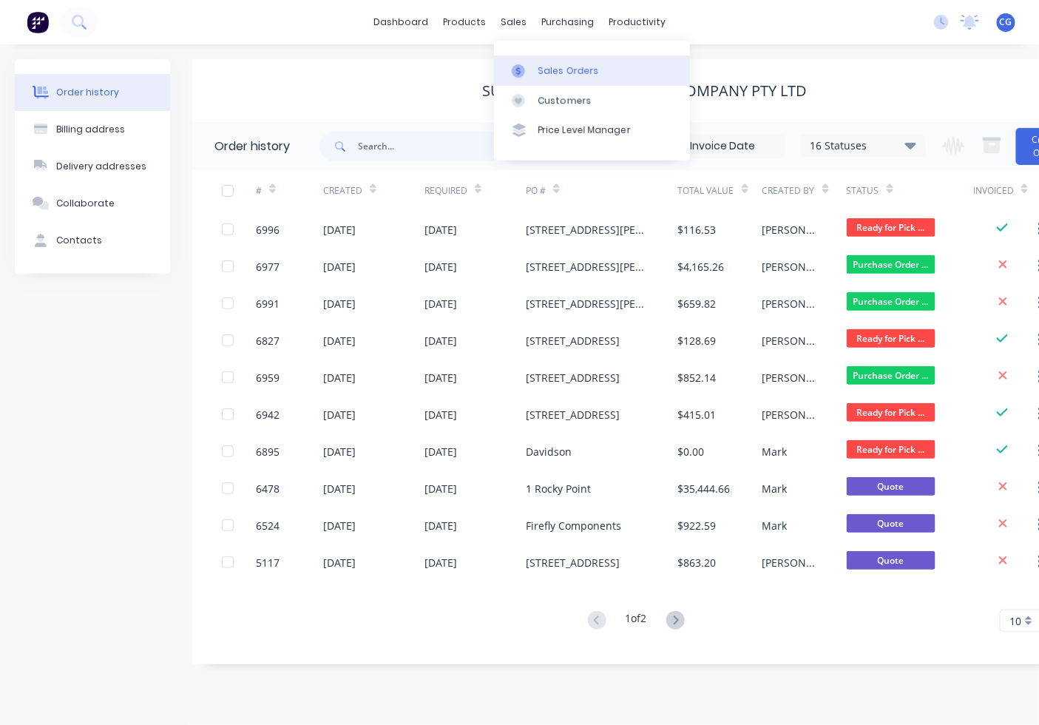
click at [546, 75] on div "Sales Orders" at bounding box center [568, 70] width 61 height 13
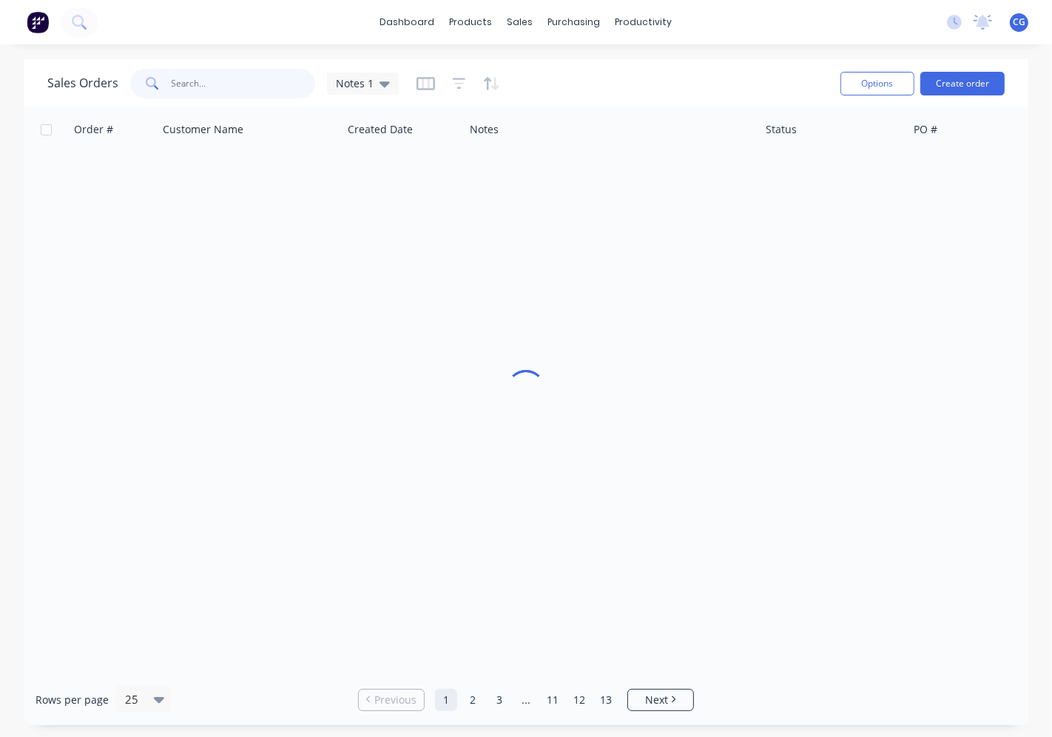
click at [218, 78] on input "text" at bounding box center [244, 84] width 144 height 30
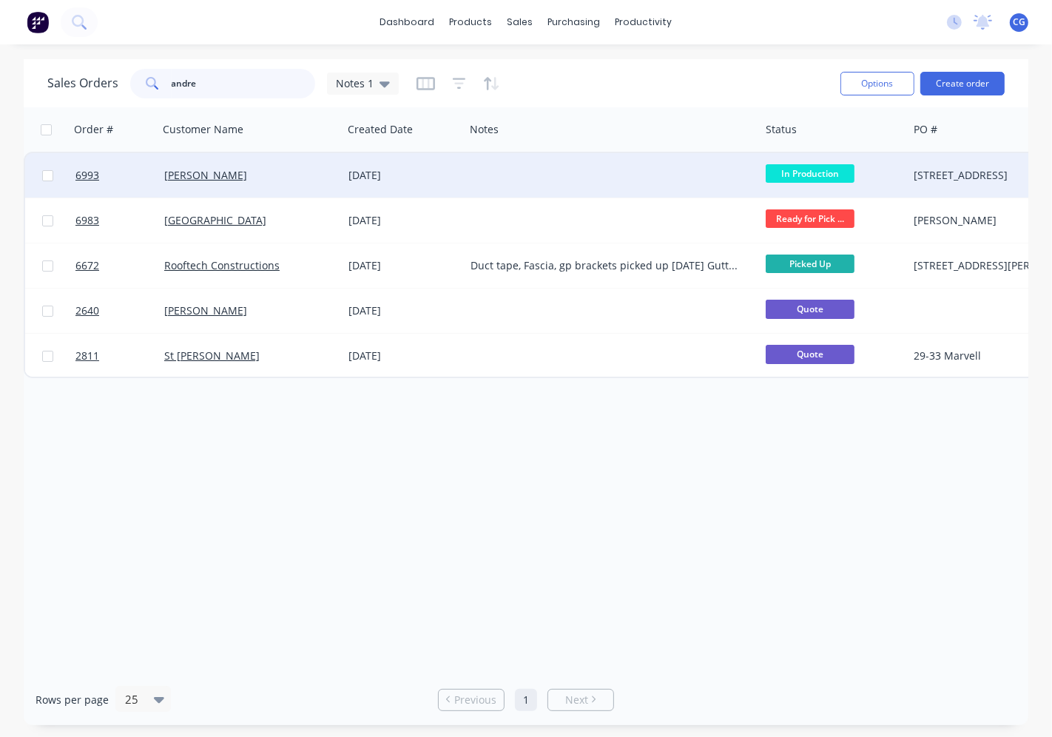
type input "andre"
click at [226, 161] on div "[PERSON_NAME]" at bounding box center [250, 175] width 184 height 44
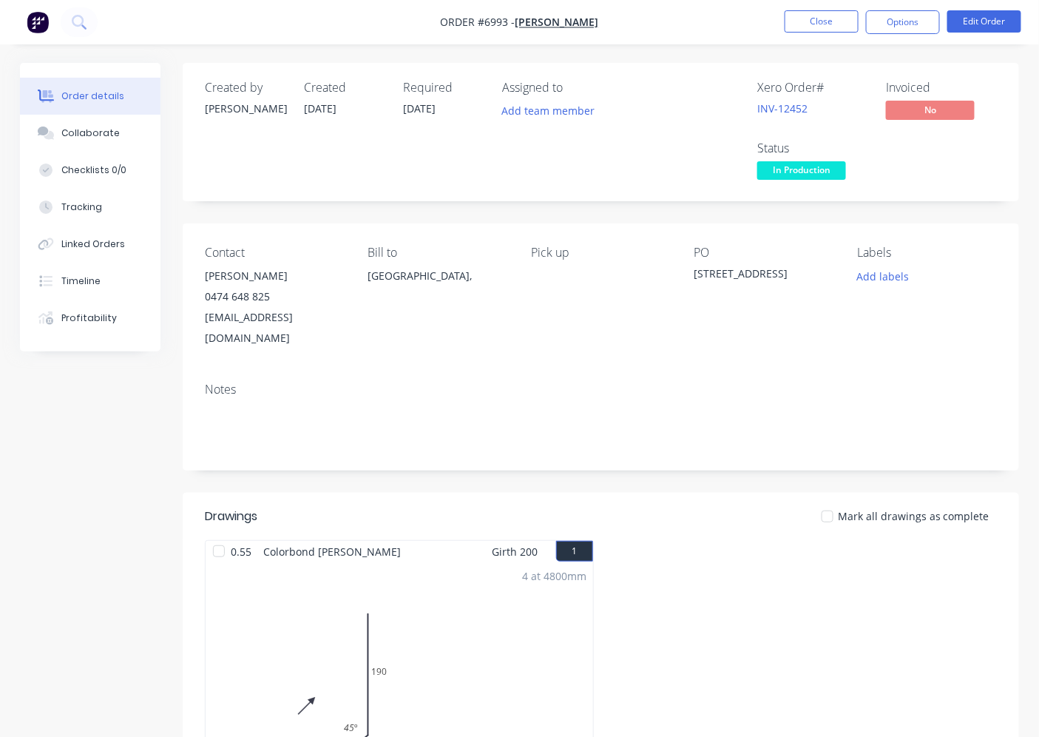
click at [830, 173] on span "In Production" at bounding box center [801, 170] width 89 height 18
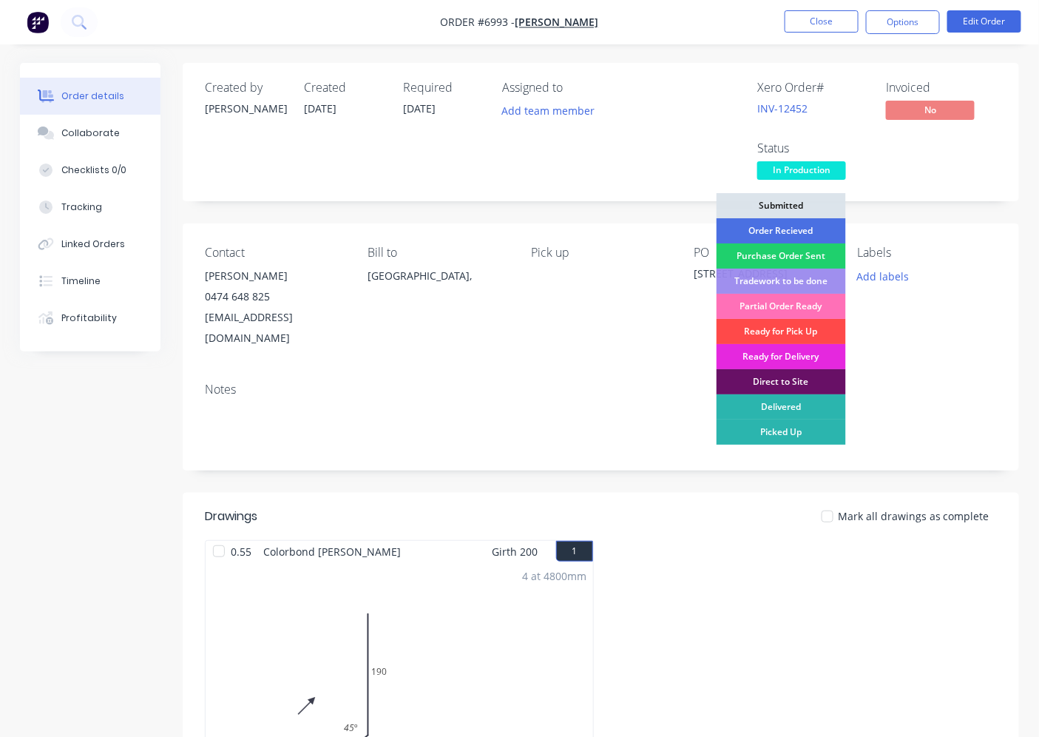
click at [814, 331] on div "Ready for Pick Up" at bounding box center [781, 331] width 129 height 25
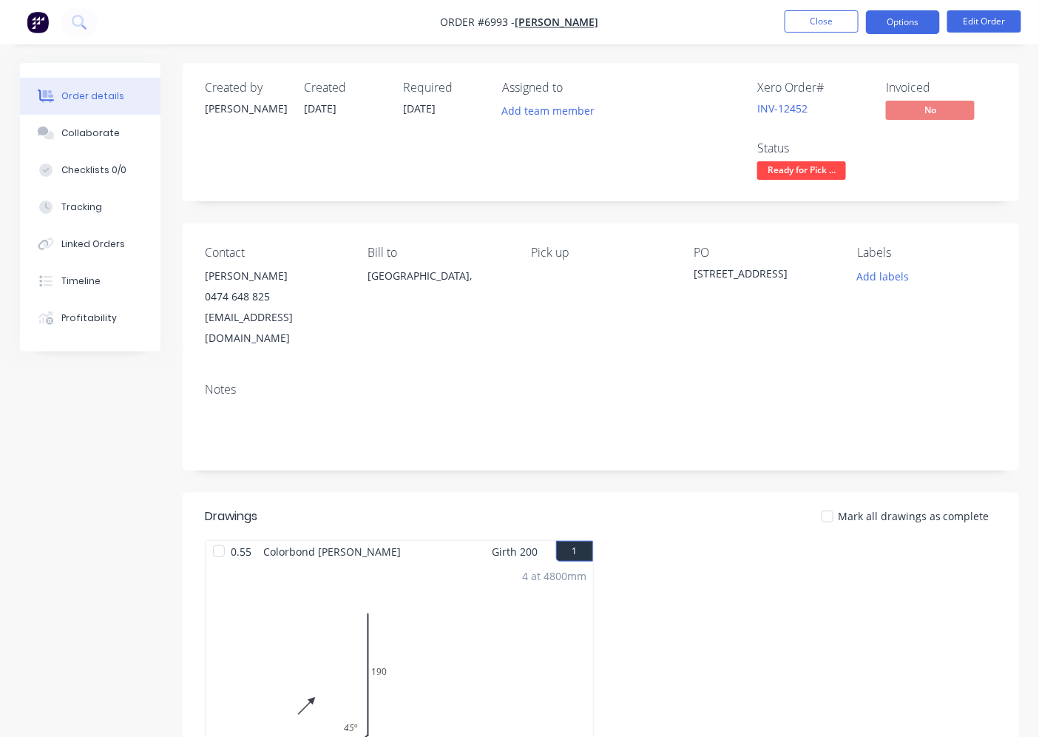
click at [899, 18] on button "Options" at bounding box center [903, 22] width 74 height 24
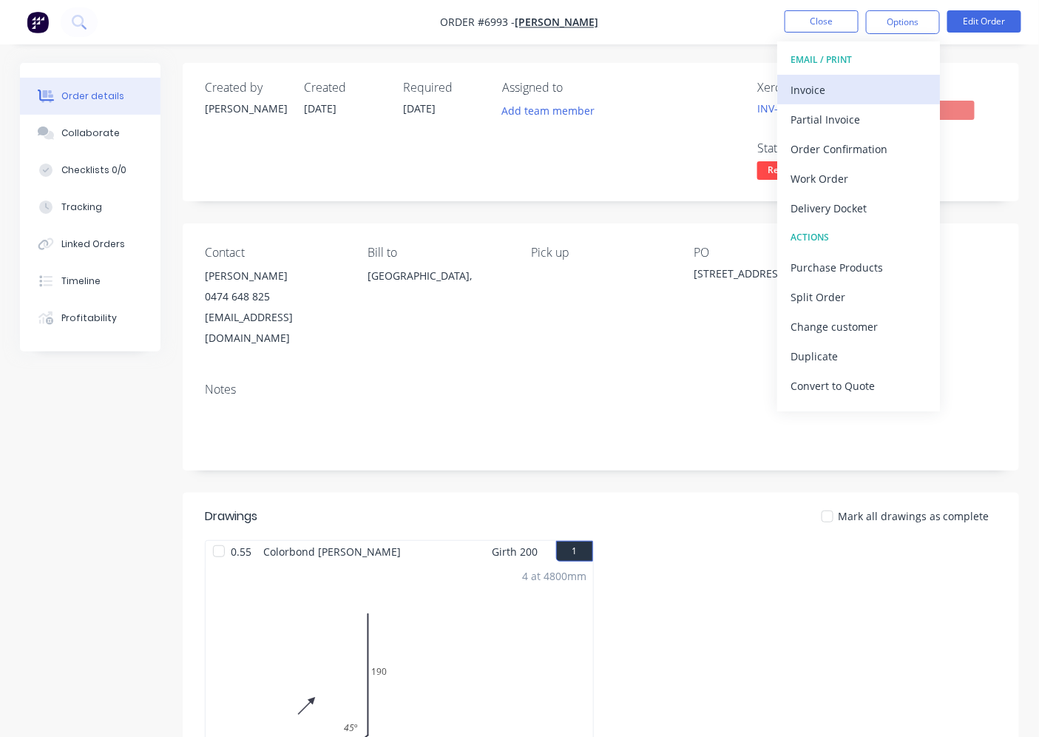
click at [836, 79] on div "Invoice" at bounding box center [859, 89] width 136 height 21
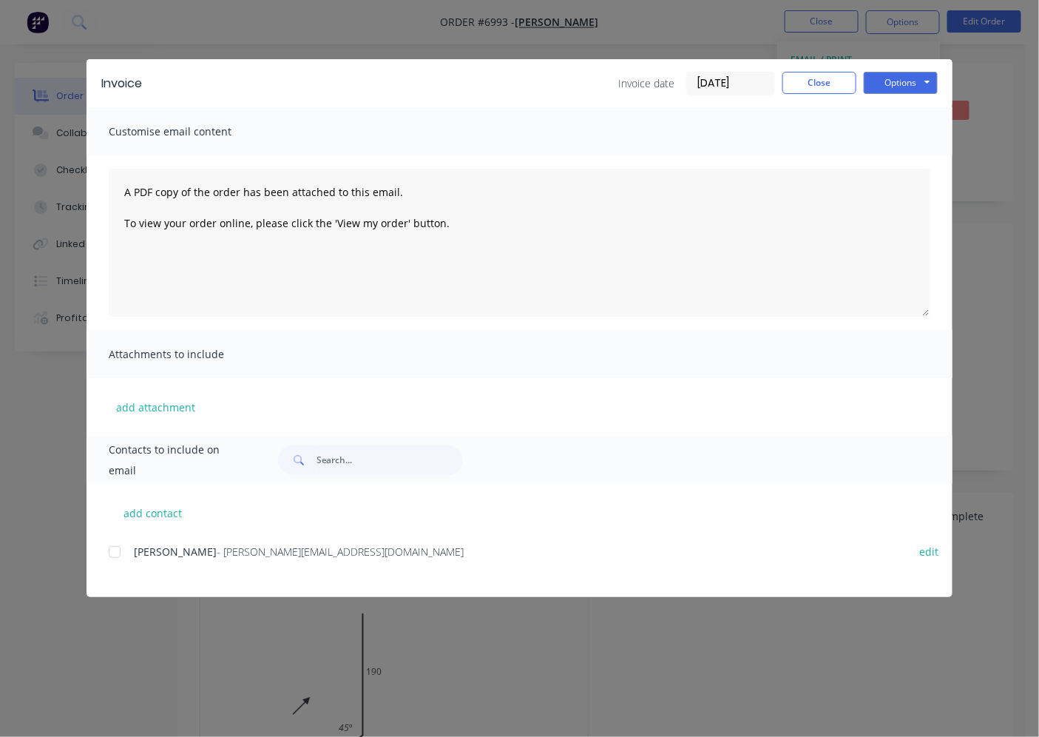
drag, startPoint x: 109, startPoint y: 553, endPoint x: 134, endPoint y: 549, distance: 24.7
click at [112, 551] on div at bounding box center [115, 552] width 30 height 30
click at [899, 78] on button "Options" at bounding box center [901, 83] width 74 height 22
click at [895, 149] on button "Email" at bounding box center [911, 158] width 95 height 24
drag, startPoint x: 857, startPoint y: 653, endPoint x: 922, endPoint y: 504, distance: 162.6
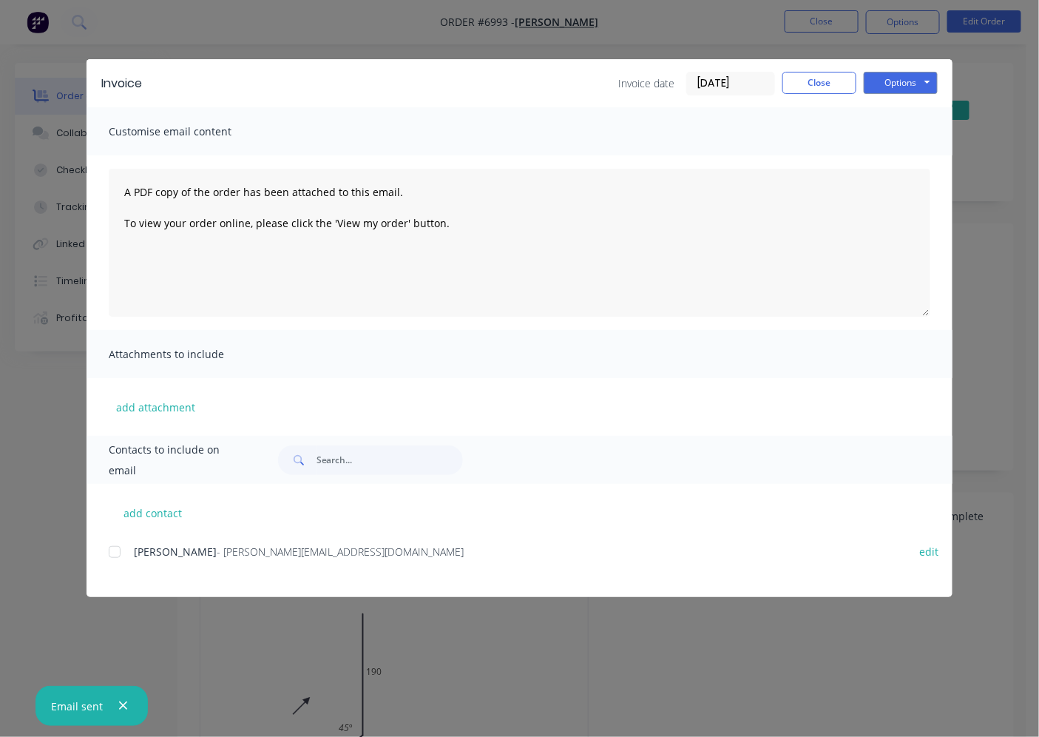
click at [860, 652] on div "Invoice Invoice date [DATE] Close Options Preview Print Email Customise email c…" at bounding box center [519, 368] width 1039 height 737
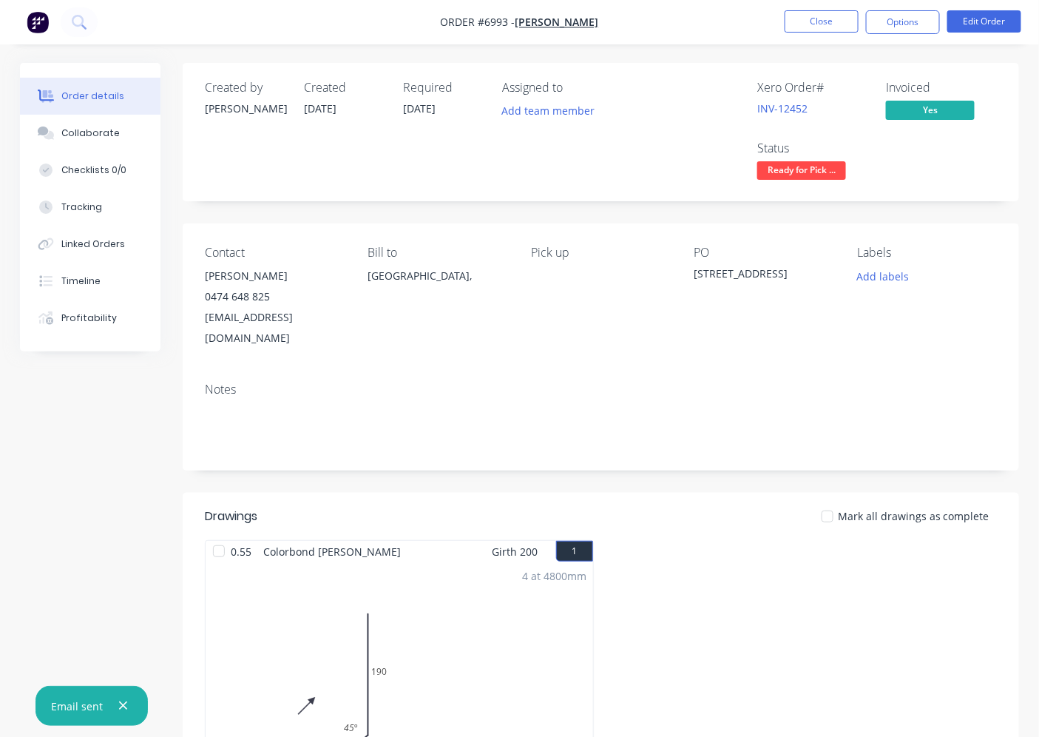
click at [842, 501] on div at bounding box center [828, 516] width 30 height 30
